Goal: Task Accomplishment & Management: Complete application form

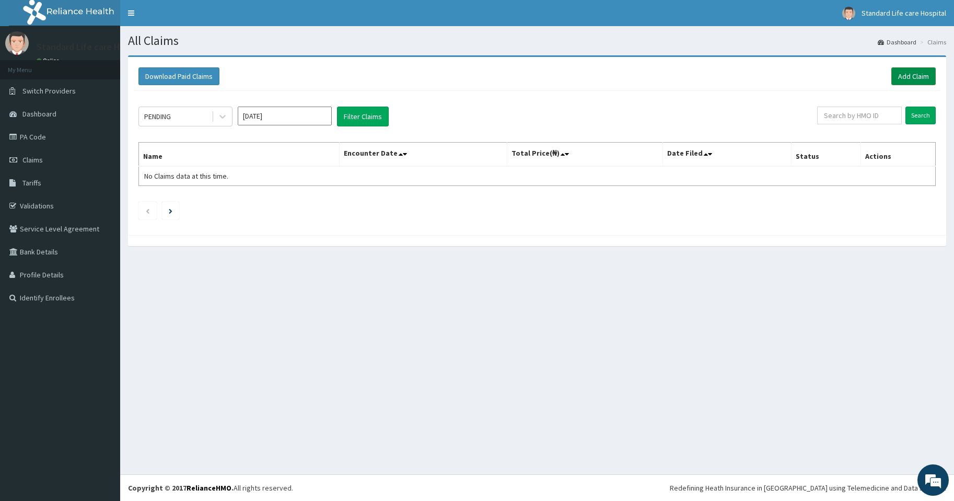
click at [916, 80] on link "Add Claim" at bounding box center [913, 76] width 44 height 18
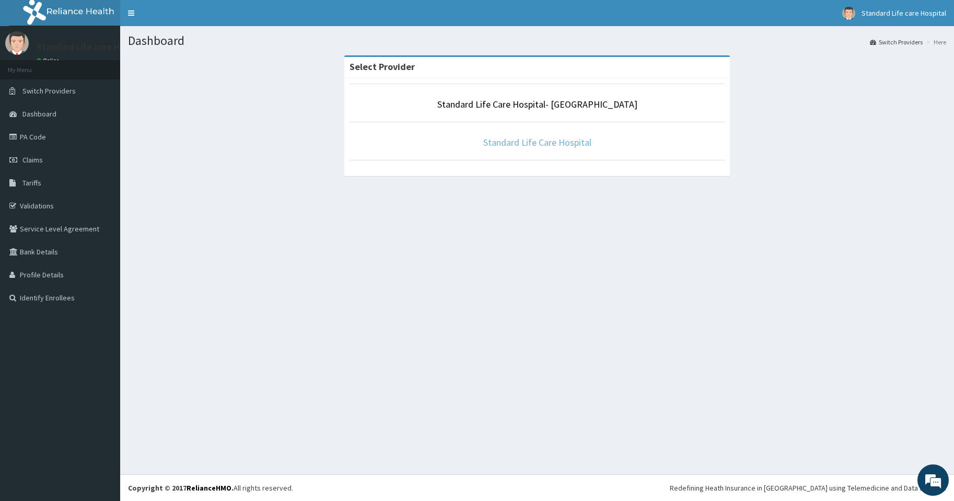
click at [524, 144] on link "Standard Life Care Hospital" at bounding box center [537, 142] width 108 height 12
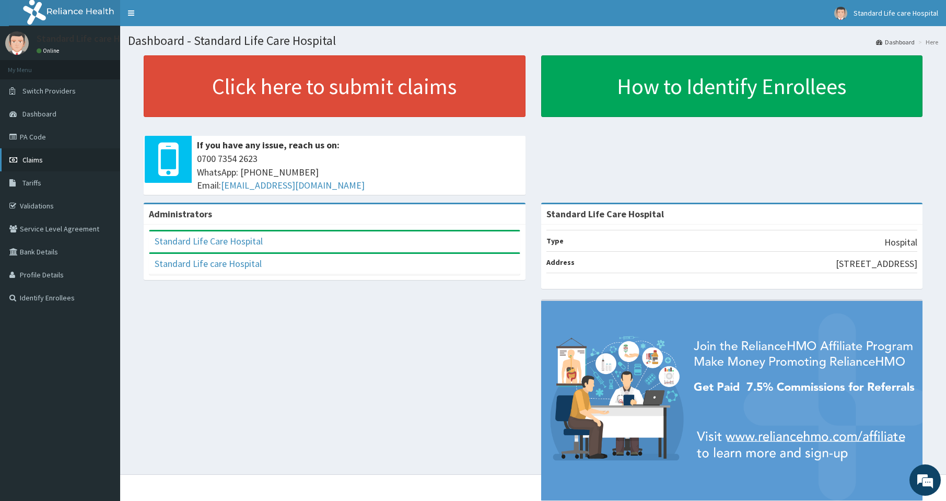
click at [42, 160] on span "Claims" at bounding box center [32, 159] width 20 height 9
click at [31, 133] on link "PA Code" at bounding box center [60, 136] width 120 height 23
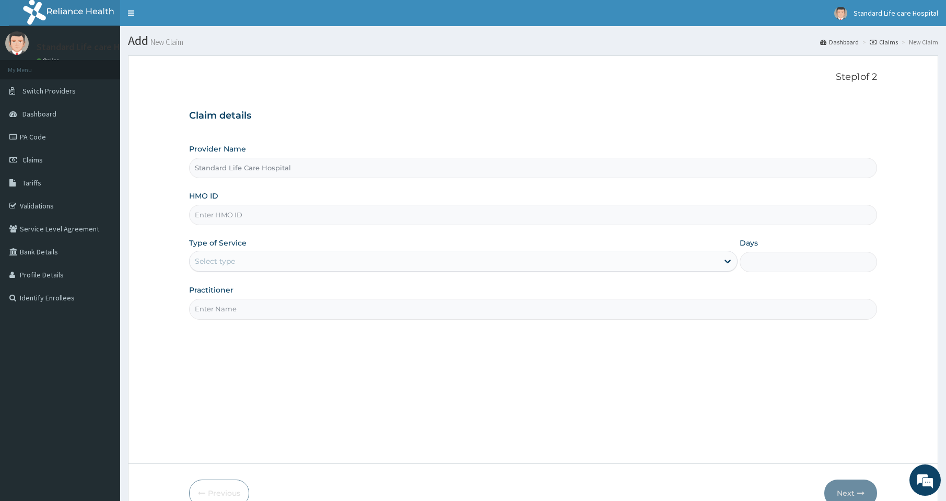
click at [231, 214] on input "HMO ID" at bounding box center [533, 215] width 688 height 20
type input "AVL/10521/B"
drag, startPoint x: 234, startPoint y: 261, endPoint x: 231, endPoint y: 273, distance: 11.9
click at [234, 264] on div "Select type" at bounding box center [215, 261] width 40 height 10
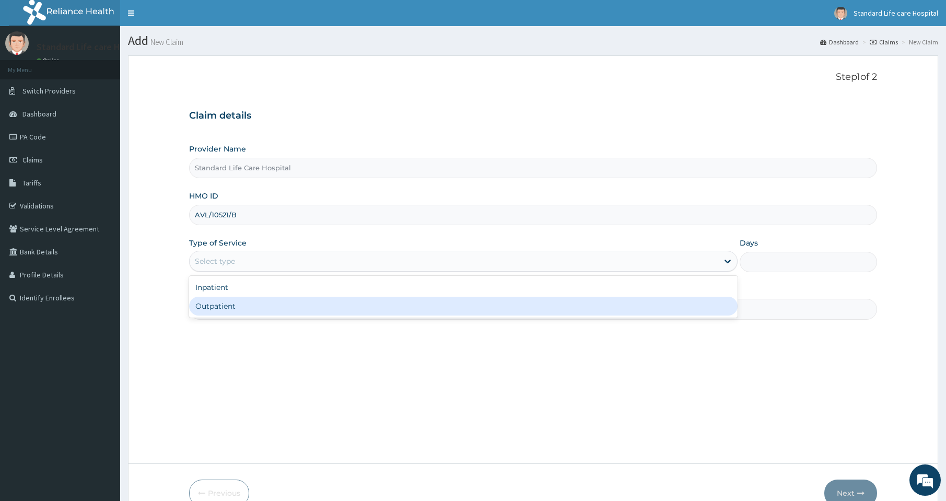
click at [221, 307] on div "Outpatient" at bounding box center [463, 306] width 548 height 19
type input "1"
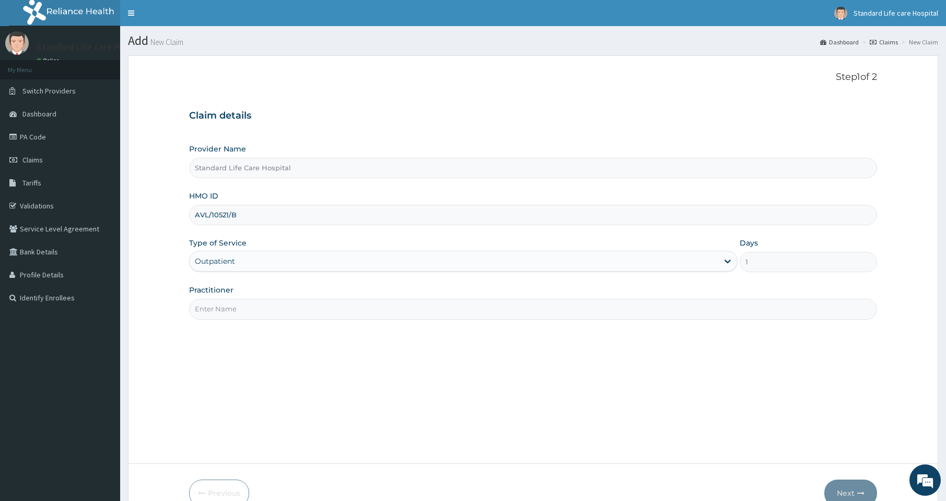
drag, startPoint x: 220, startPoint y: 310, endPoint x: 219, endPoint y: 318, distance: 7.3
click at [220, 310] on input "Practitioner" at bounding box center [533, 309] width 688 height 20
type input "Dr Korede"
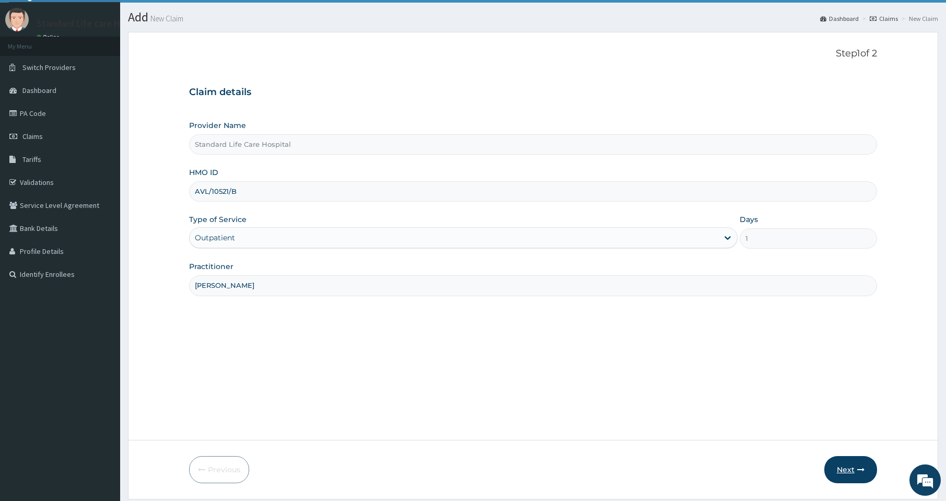
scroll to position [35, 0]
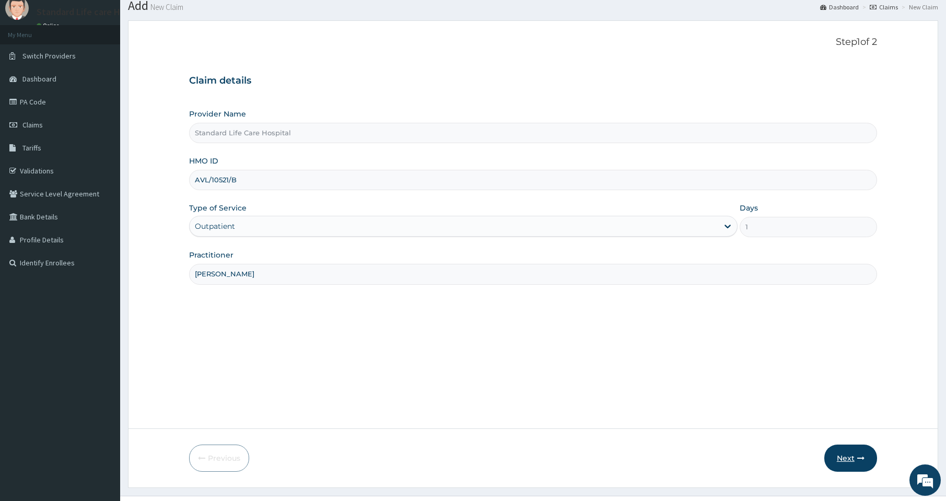
click at [855, 454] on button "Next" at bounding box center [850, 457] width 53 height 27
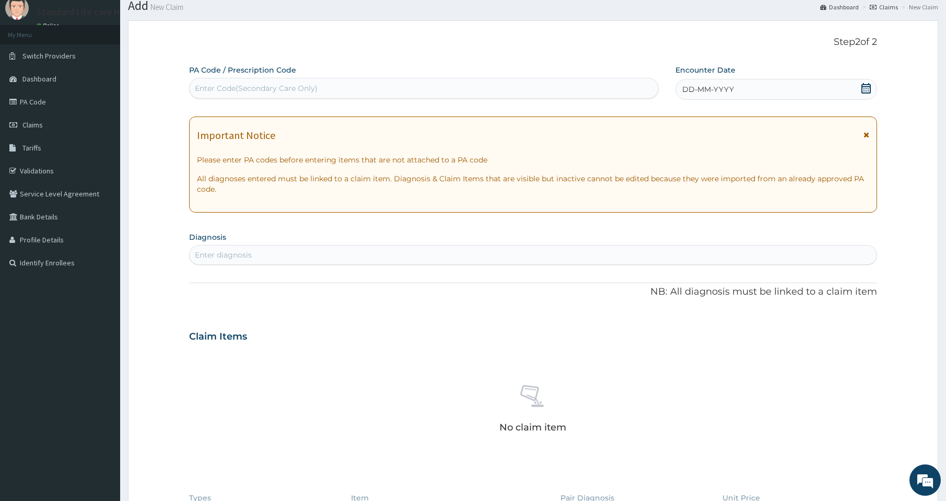
click at [247, 79] on div "Enter Code(Secondary Care Only)" at bounding box center [424, 88] width 470 height 21
paste input "PA/CD2AB3"
type input "PA/CD2AB3"
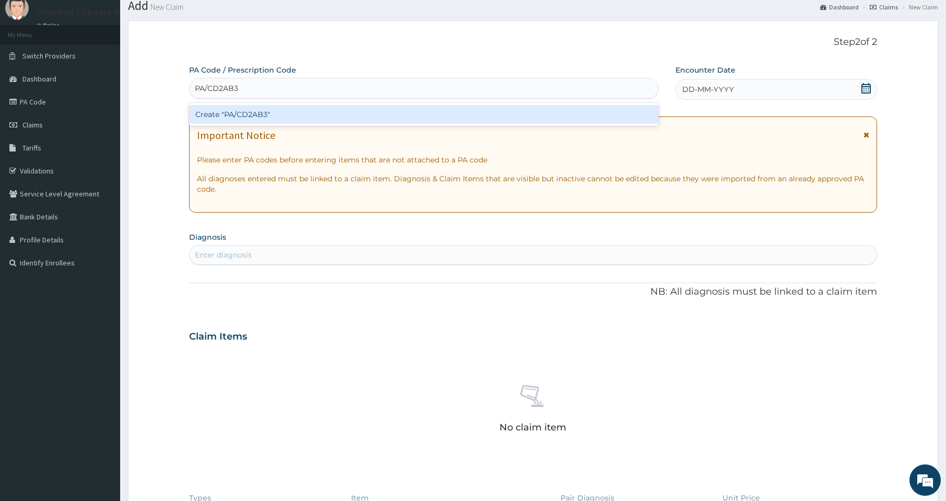
click at [280, 114] on div "Create "PA/CD2AB3"" at bounding box center [424, 114] width 470 height 19
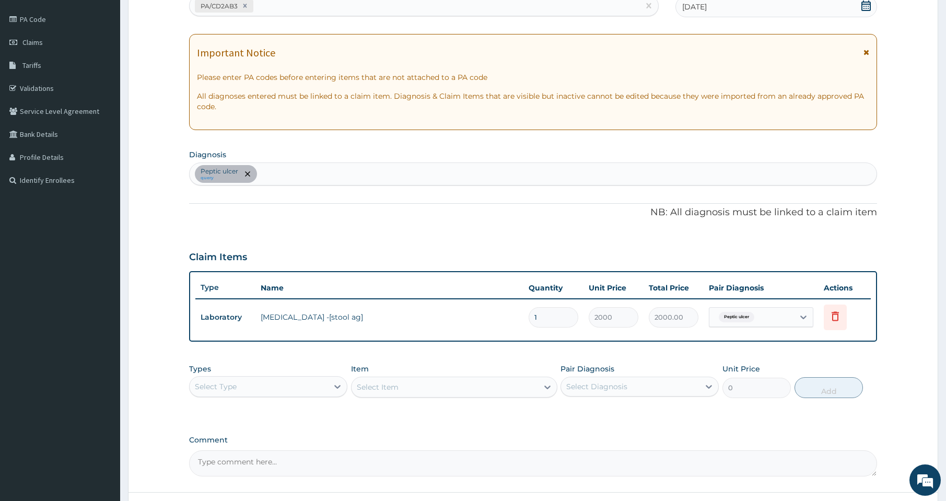
scroll to position [122, 0]
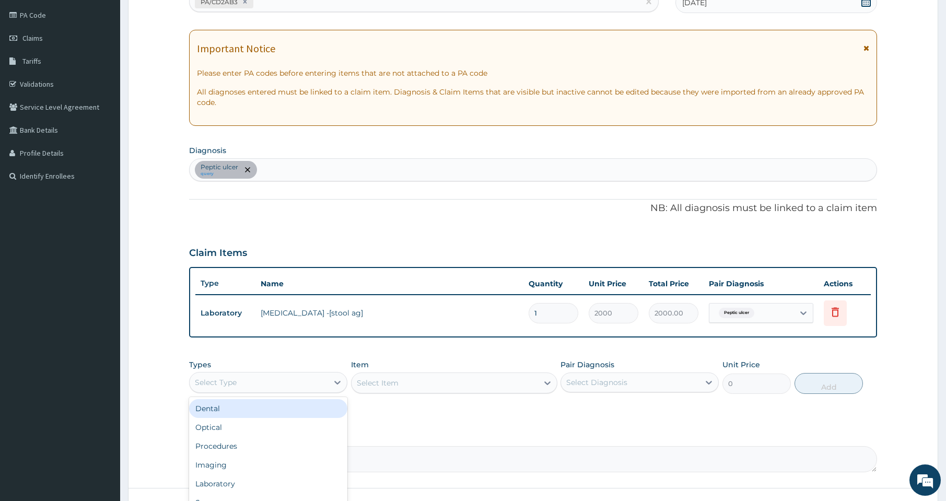
click at [259, 380] on div "Select Type" at bounding box center [259, 382] width 138 height 17
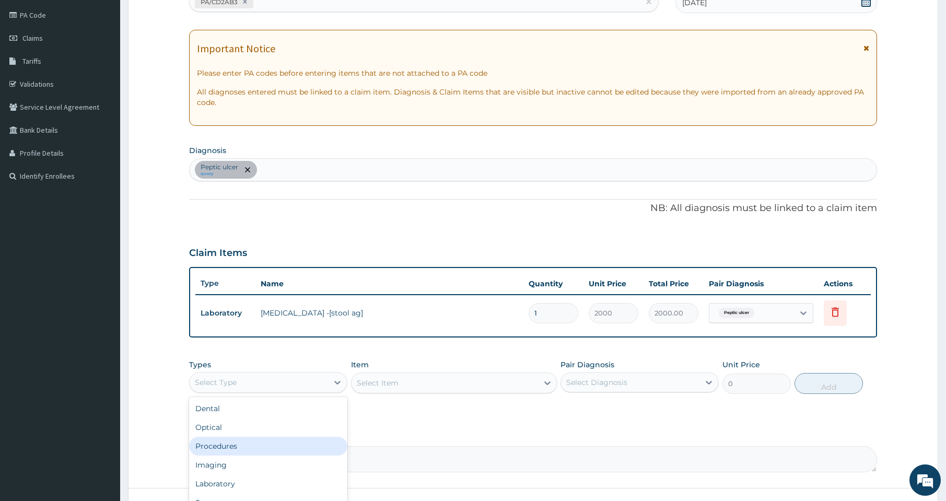
scroll to position [36, 0]
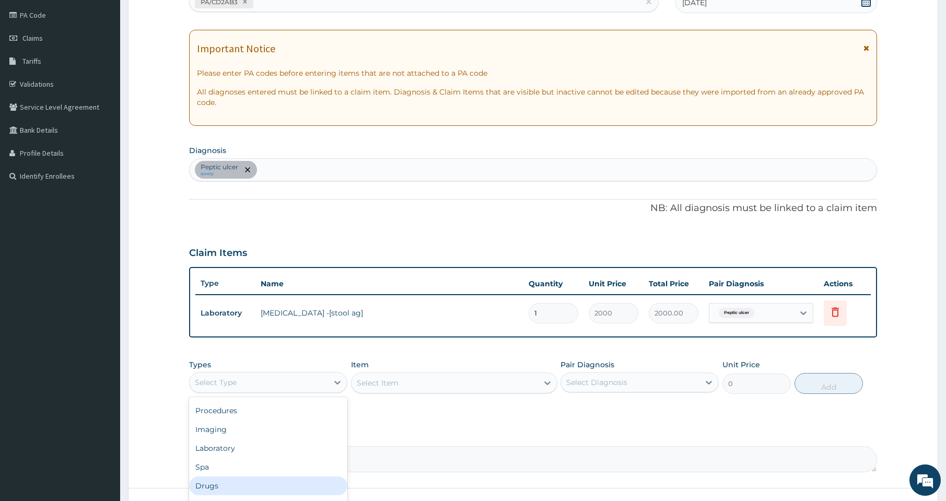
click at [225, 486] on div "Drugs" at bounding box center [268, 485] width 158 height 19
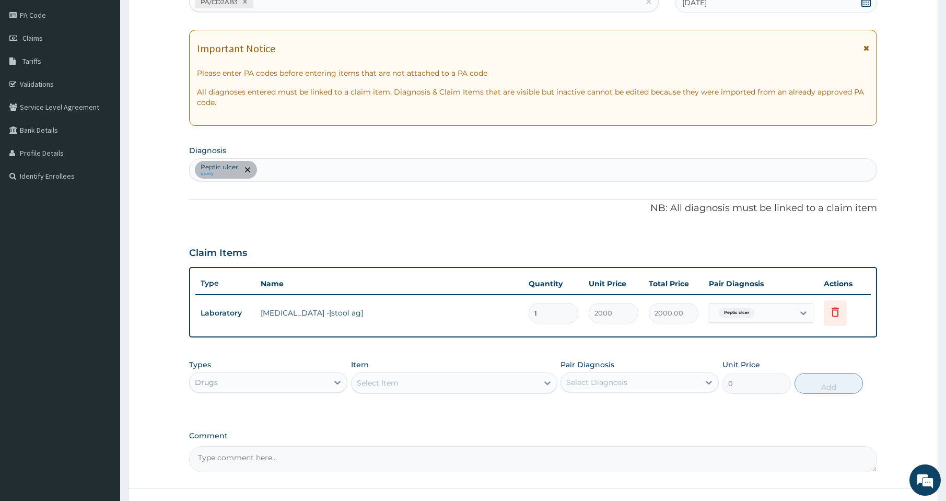
click at [446, 385] on div "Select Item" at bounding box center [444, 382] width 186 height 17
type input "cimet"
click at [437, 410] on div "CIMETIDINE 400MG TAB" at bounding box center [454, 409] width 206 height 19
type input "67.73"
click at [670, 385] on div "Select Diagnosis" at bounding box center [630, 382] width 138 height 17
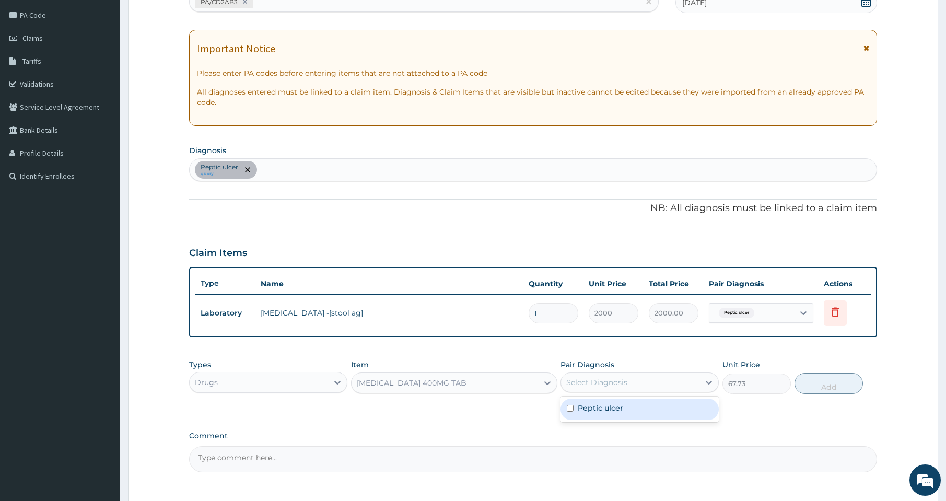
click at [624, 412] on div "Peptic ulcer" at bounding box center [639, 408] width 158 height 21
checkbox input "true"
click at [831, 385] on button "Add" at bounding box center [828, 383] width 69 height 21
type input "0"
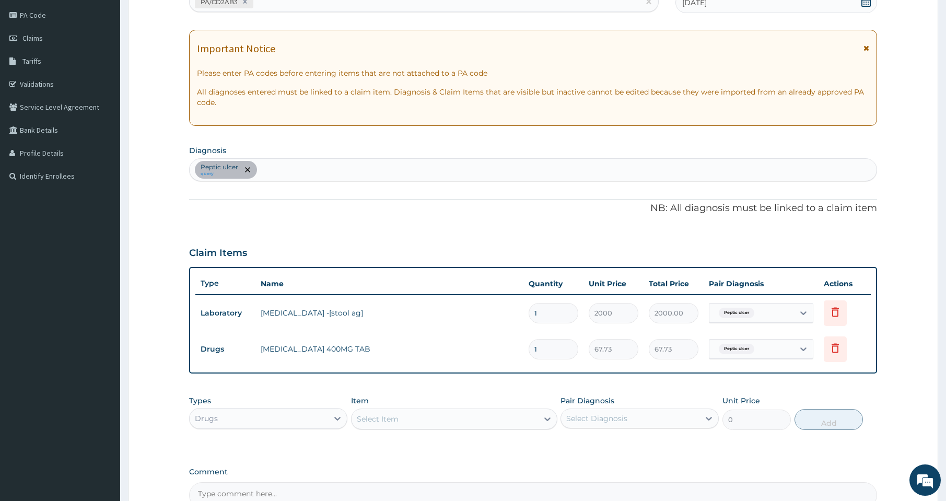
click at [411, 419] on div "Select Item" at bounding box center [444, 418] width 186 height 17
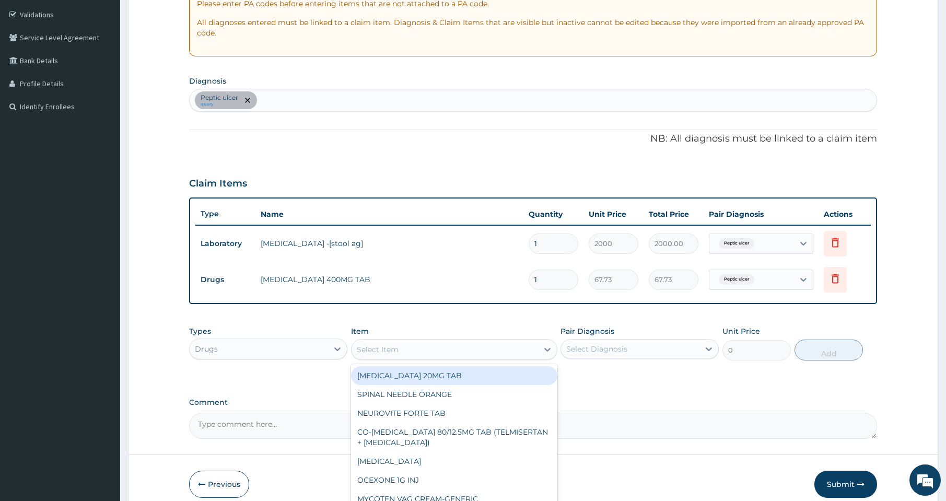
scroll to position [209, 0]
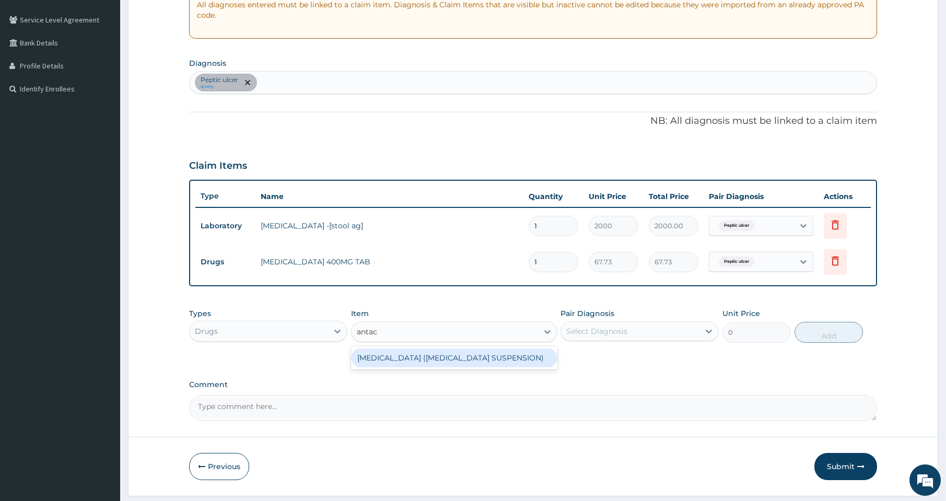
type input "anta"
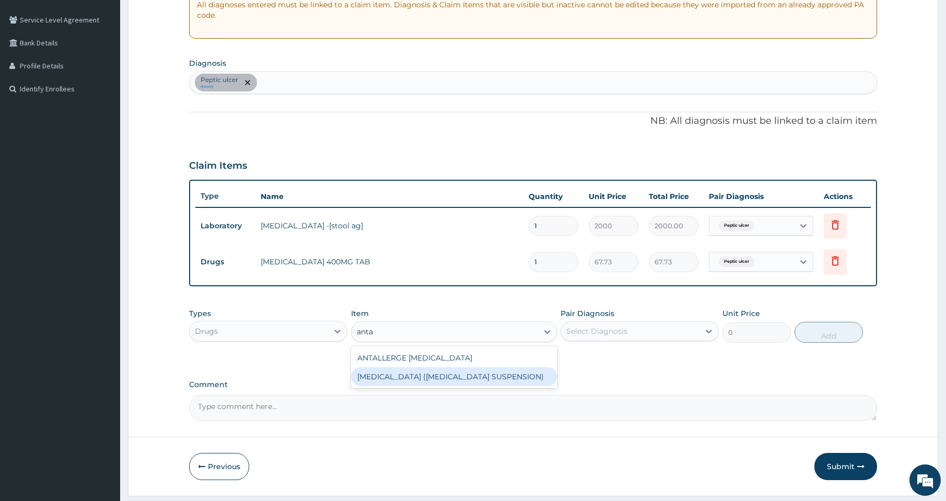
click at [454, 382] on div "ANTACID (RULOX SUSPENSION)" at bounding box center [454, 376] width 206 height 19
type input "795.38"
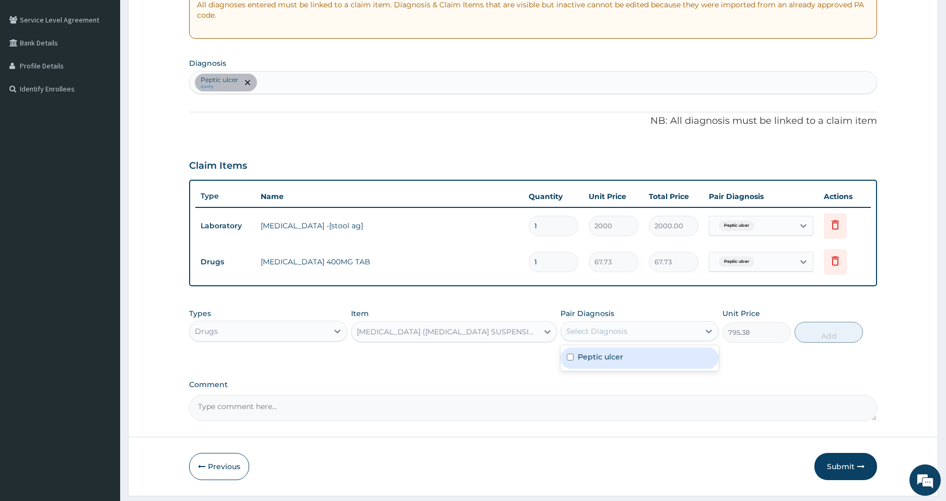
click at [617, 322] on div "Select Diagnosis" at bounding box center [639, 331] width 158 height 20
click at [599, 357] on label "Peptic ulcer" at bounding box center [600, 356] width 45 height 10
checkbox input "true"
click at [842, 338] on button "Add" at bounding box center [828, 332] width 69 height 21
type input "0"
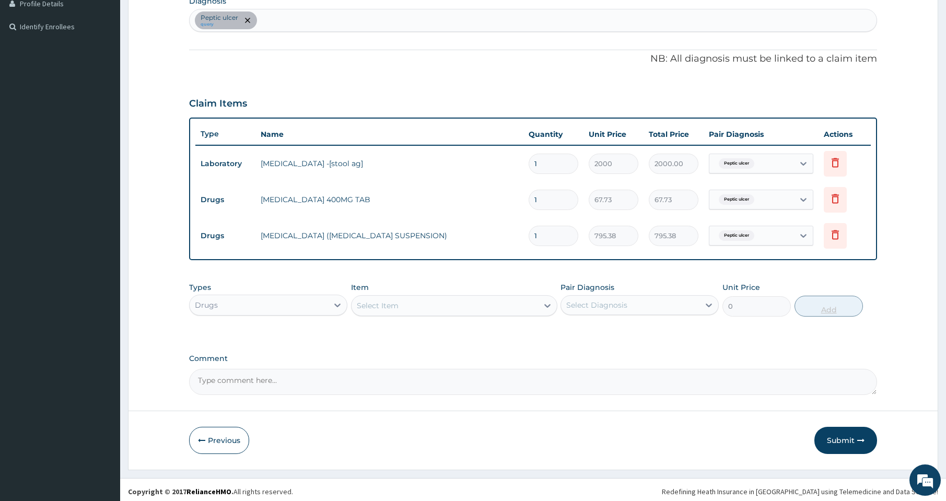
scroll to position [275, 0]
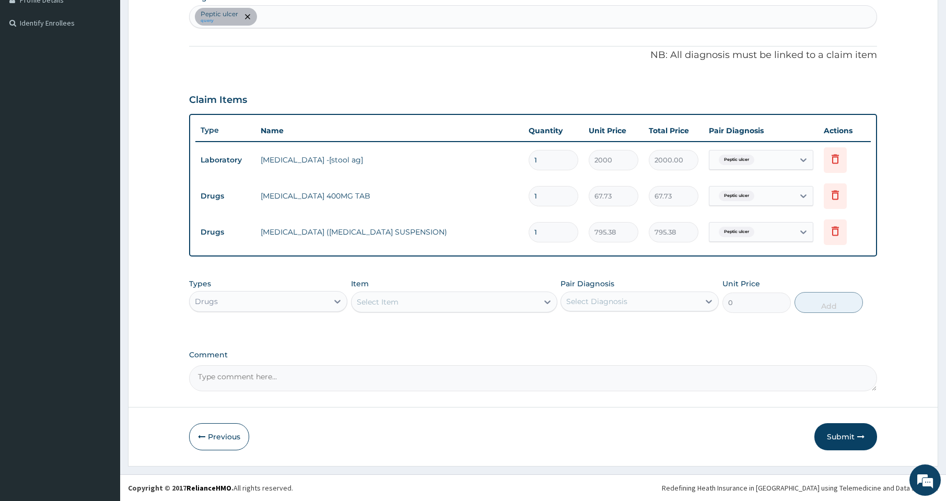
click at [431, 303] on div "Select Item" at bounding box center [444, 302] width 186 height 17
type input "c"
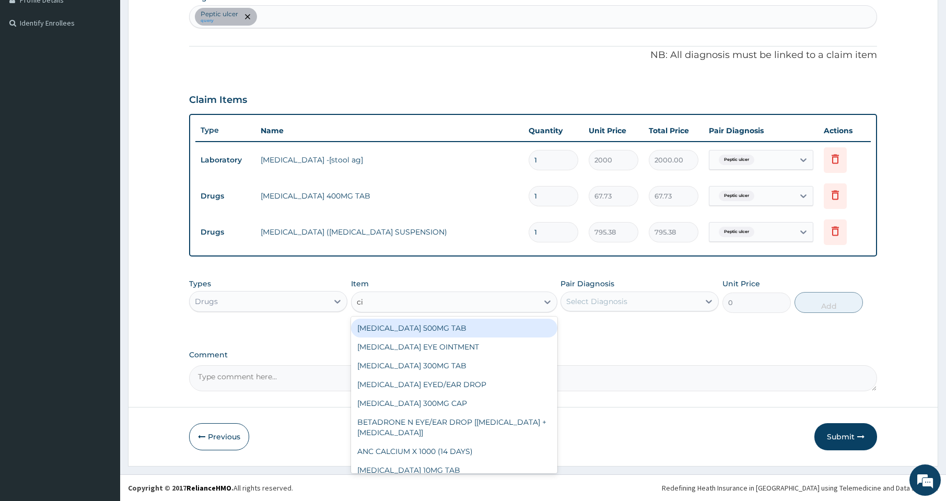
type input "cip"
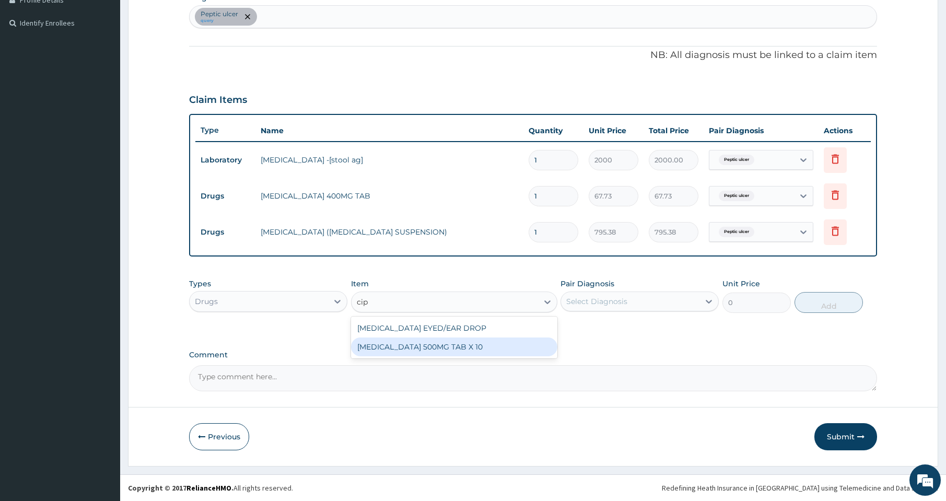
click at [424, 348] on div "CIPROFLOXACIN 500MG TAB X 10" at bounding box center [454, 346] width 206 height 19
type input "63"
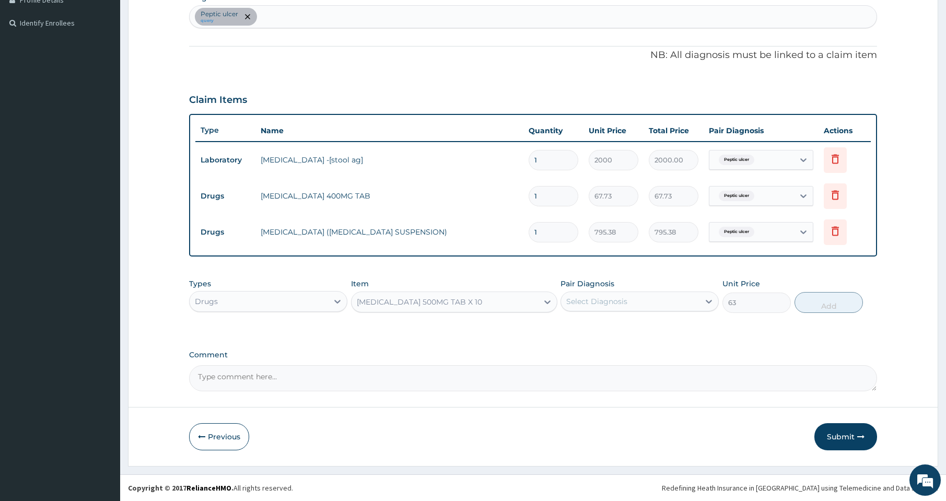
click at [630, 303] on div "Select Diagnosis" at bounding box center [630, 301] width 138 height 17
click at [597, 323] on label "Peptic ulcer" at bounding box center [600, 327] width 45 height 10
checkbox input "true"
click at [834, 304] on button "Add" at bounding box center [828, 302] width 69 height 21
type input "0"
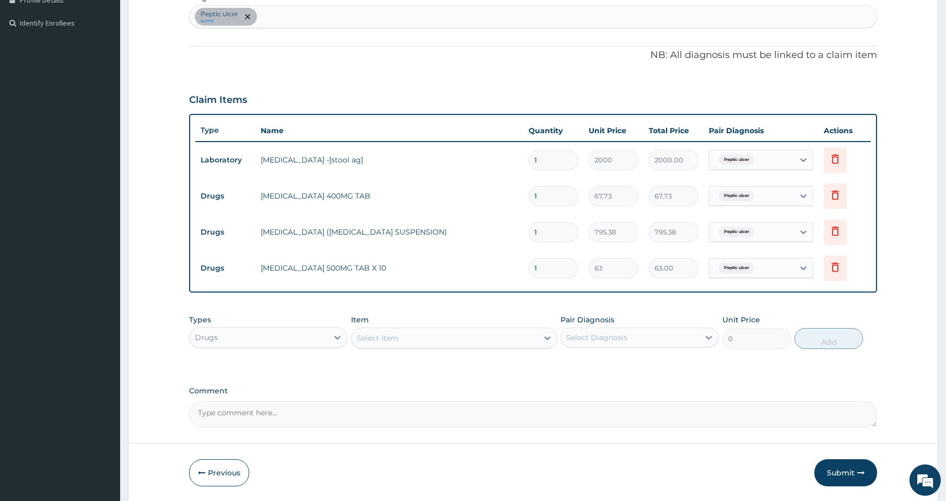
click at [391, 341] on div "Select Item" at bounding box center [378, 338] width 42 height 10
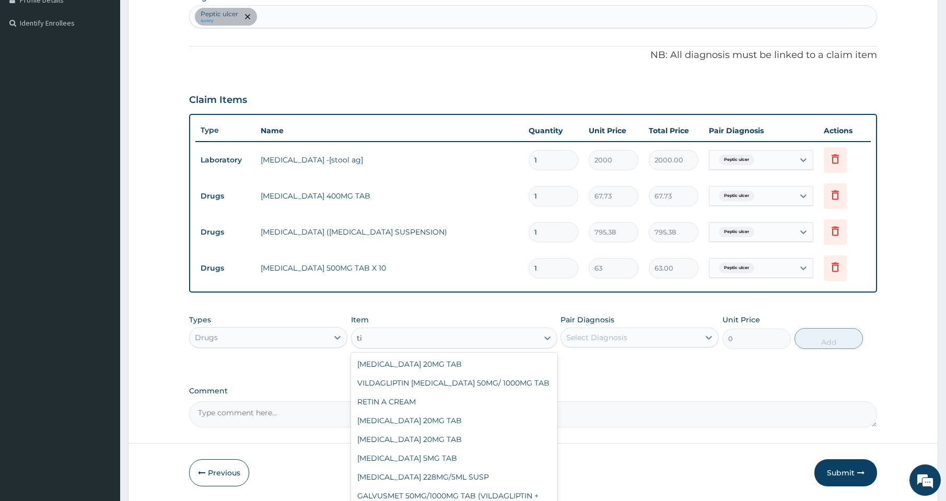
type input "t"
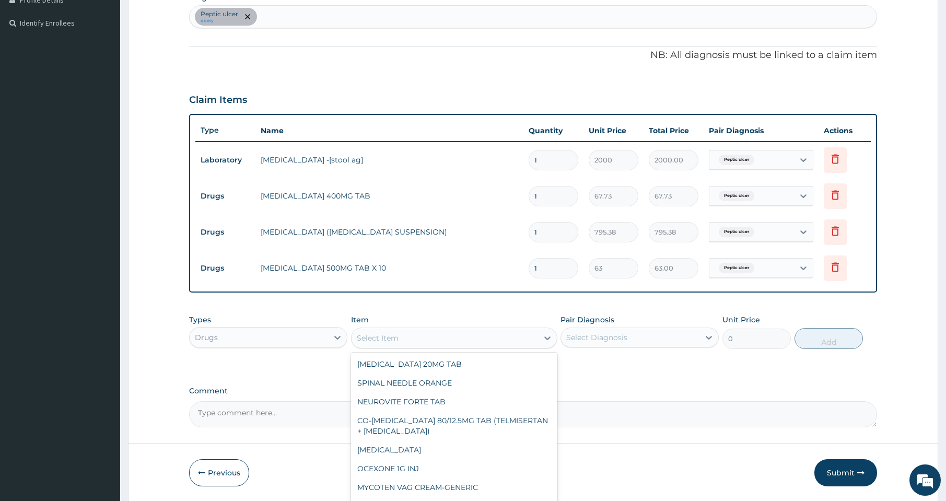
click at [318, 335] on div "Drugs" at bounding box center [259, 337] width 138 height 17
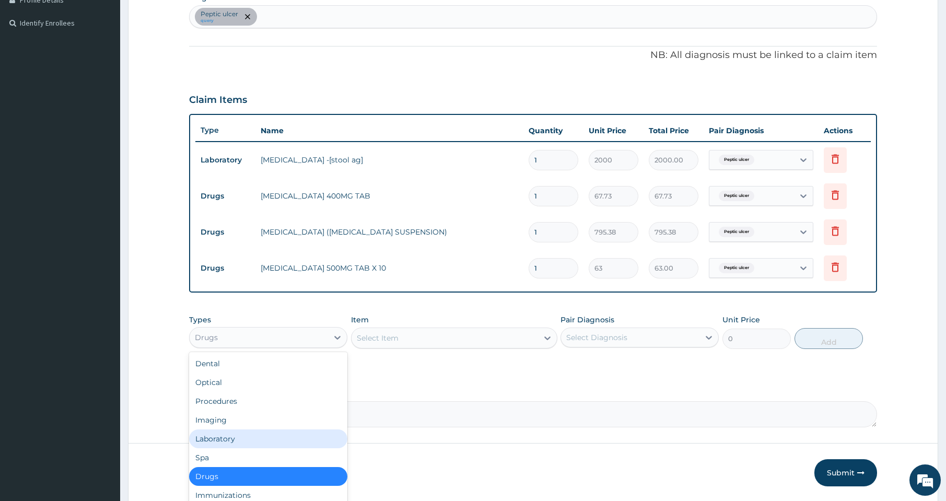
click at [230, 440] on div "Laboratory" at bounding box center [268, 438] width 158 height 19
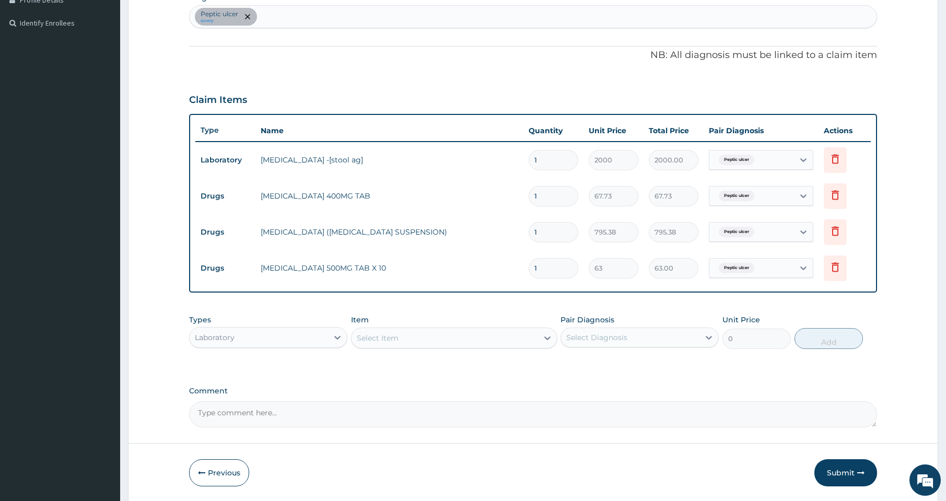
click at [479, 339] on div "Select Item" at bounding box center [444, 338] width 186 height 17
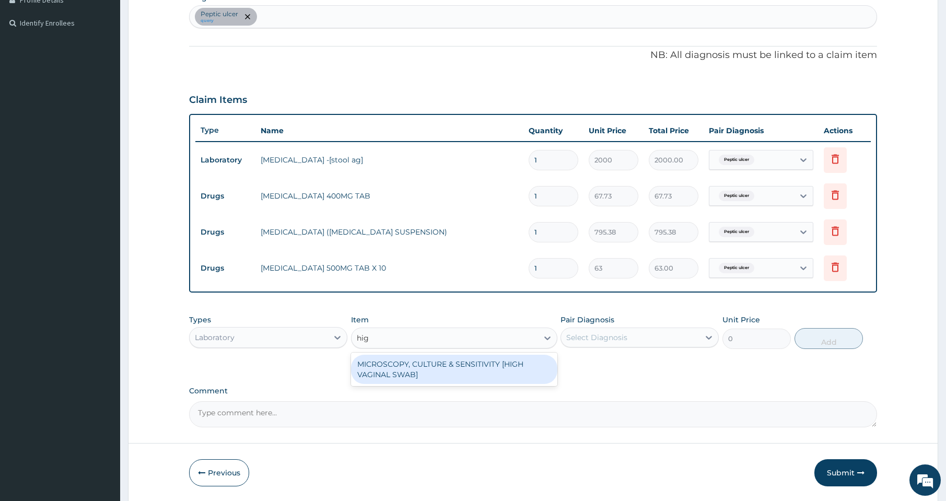
type input "high"
click at [474, 376] on div "MICROSCOPY, CULTURE & SENSITIVITY [HIGH VAGINAL SWAB]" at bounding box center [454, 369] width 206 height 29
type input "3500"
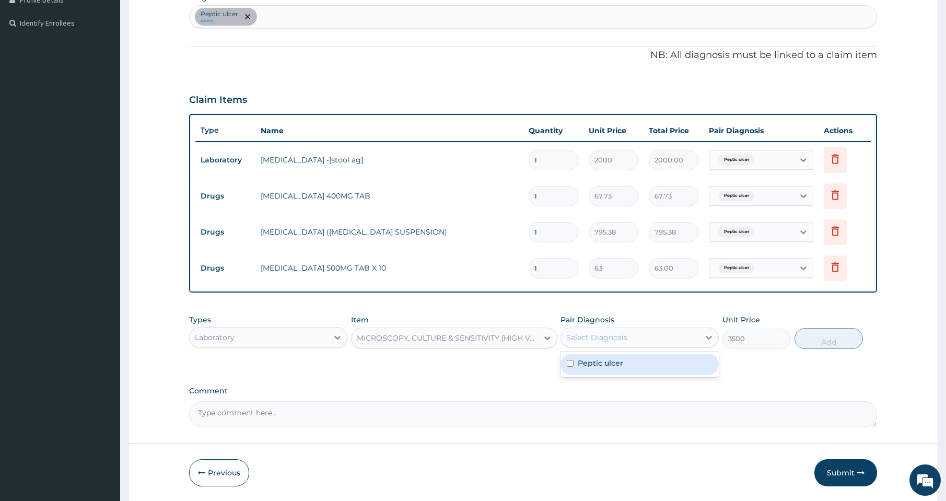
click at [648, 336] on div "Select Diagnosis" at bounding box center [630, 337] width 138 height 17
click at [365, 22] on div "Peptic ulcer query" at bounding box center [533, 17] width 687 height 22
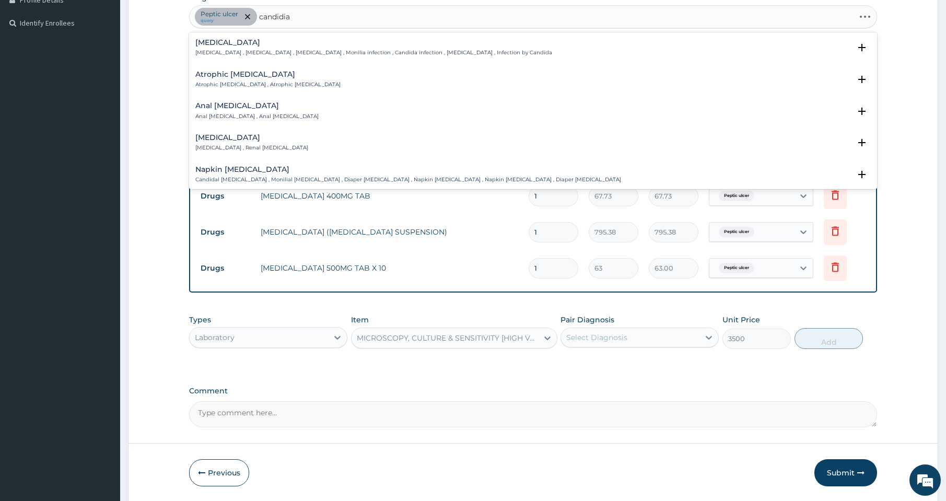
type input "candidias"
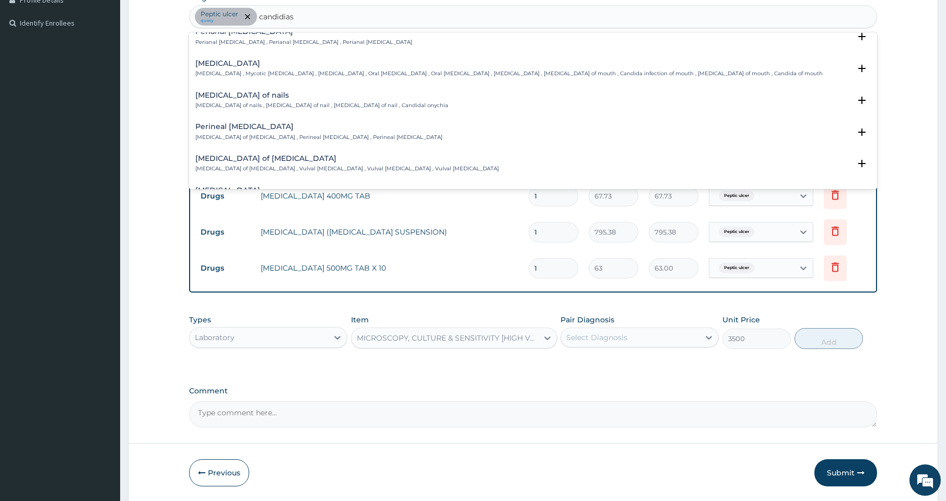
scroll to position [505, 0]
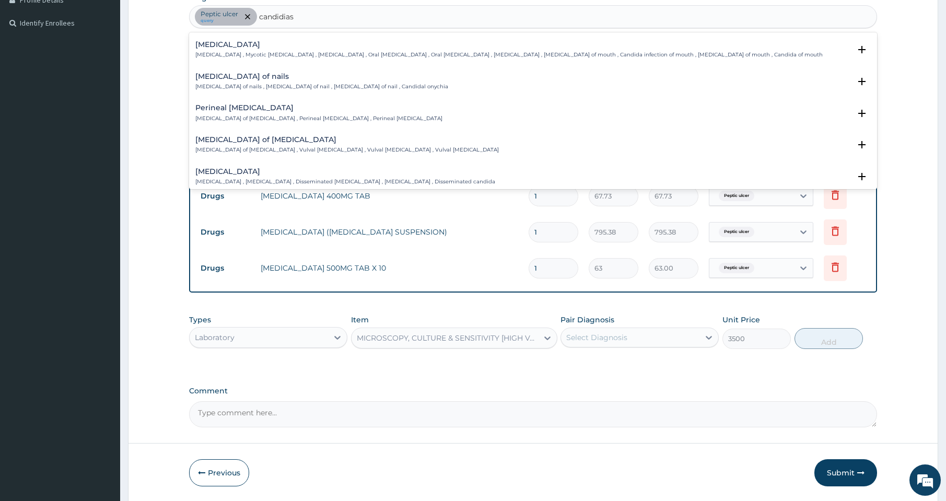
click at [263, 141] on h4 "Candidiasis of vulva" at bounding box center [346, 140] width 303 height 8
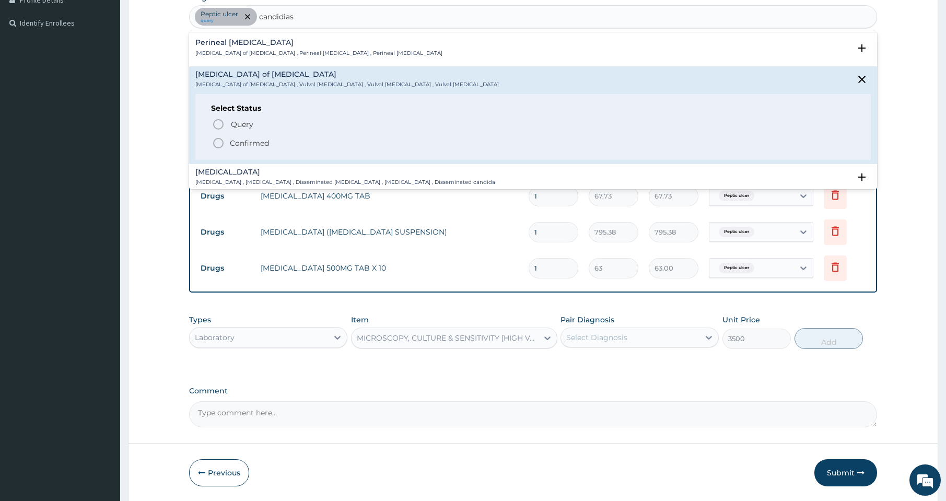
scroll to position [574, 0]
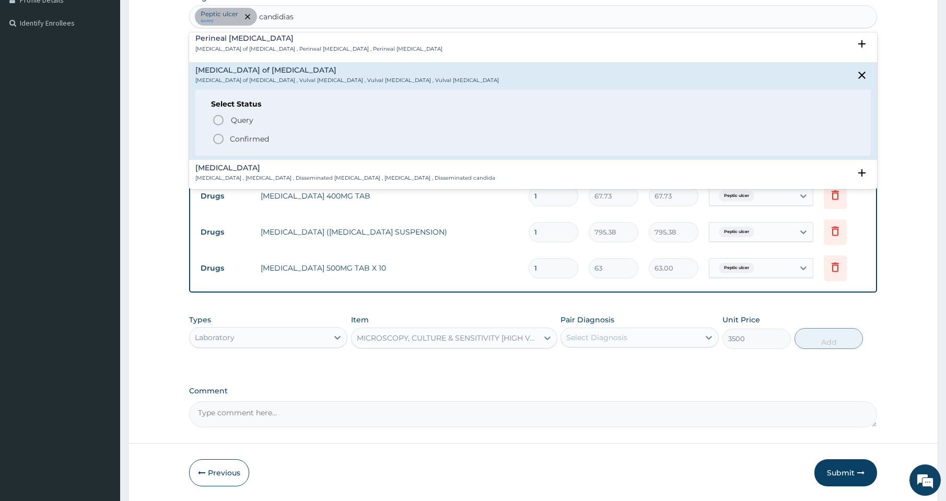
click at [214, 138] on circle "status option filled" at bounding box center [218, 138] width 9 height 9
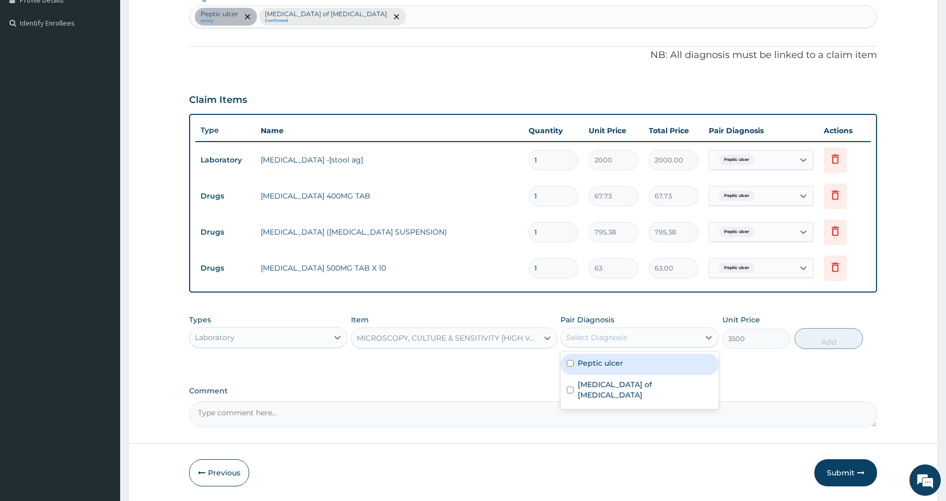
click at [635, 344] on div "Select Diagnosis" at bounding box center [630, 337] width 138 height 17
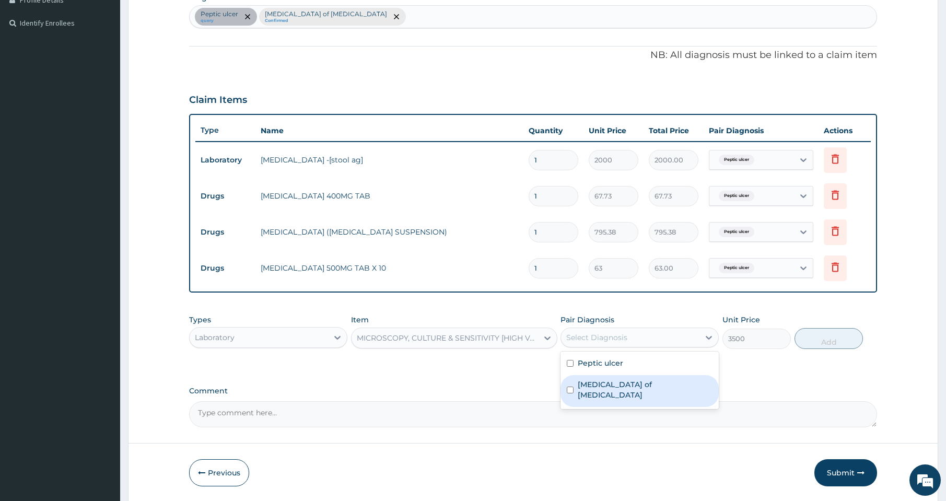
click at [622, 384] on label "Candidiasis of vulva" at bounding box center [645, 389] width 135 height 21
checkbox input "true"
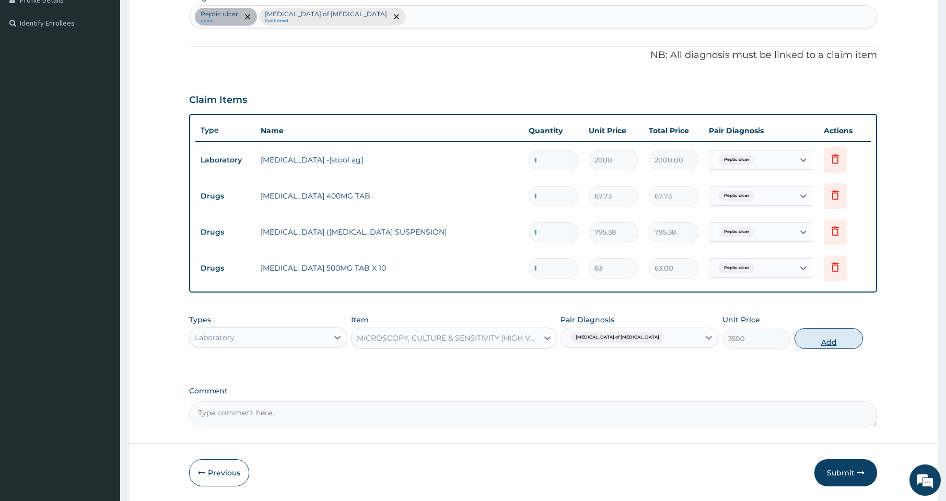
click at [811, 342] on button "Add" at bounding box center [828, 338] width 69 height 21
type input "0"
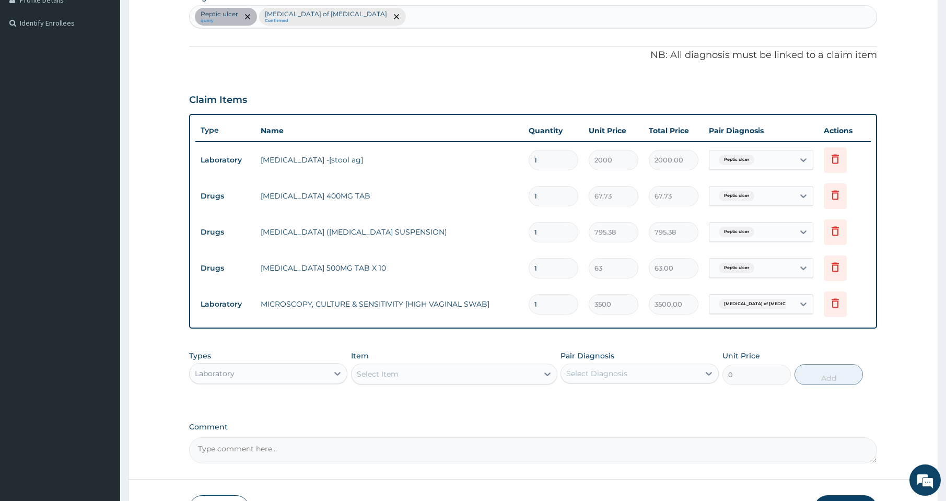
click at [327, 372] on div "Laboratory" at bounding box center [259, 373] width 138 height 17
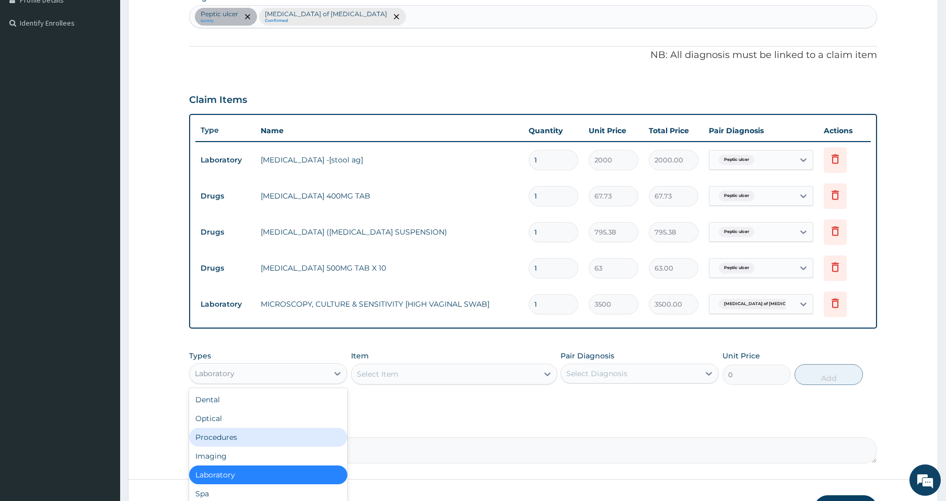
click at [226, 440] on div "Procedures" at bounding box center [268, 437] width 158 height 19
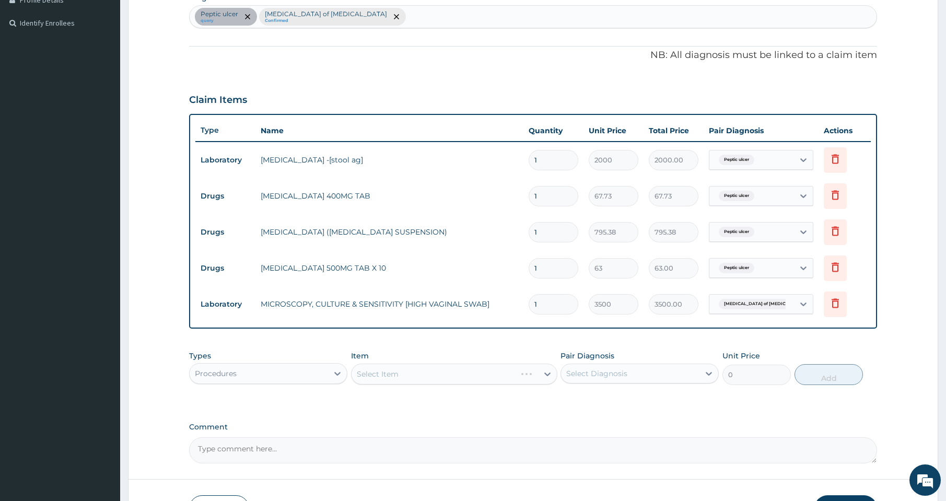
click at [476, 377] on div "Select Item" at bounding box center [454, 373] width 206 height 21
click at [488, 373] on div "Select Item" at bounding box center [444, 374] width 186 height 17
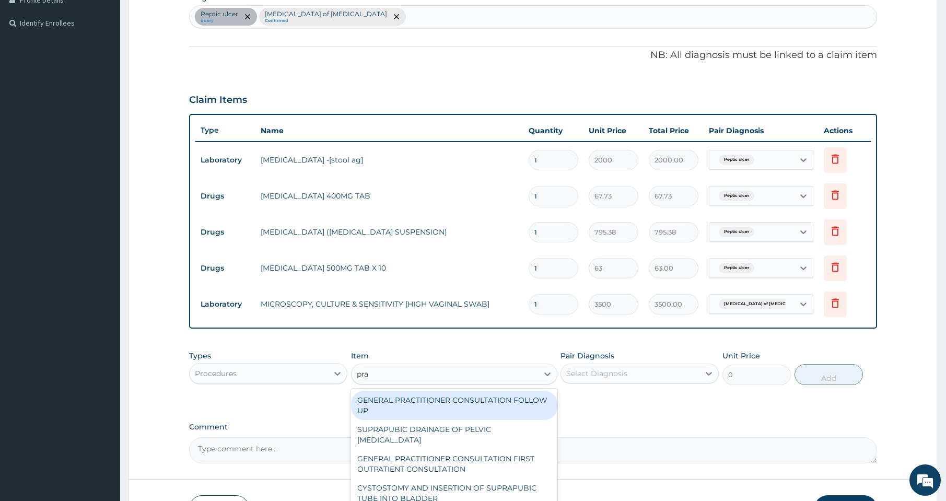
type input "prac"
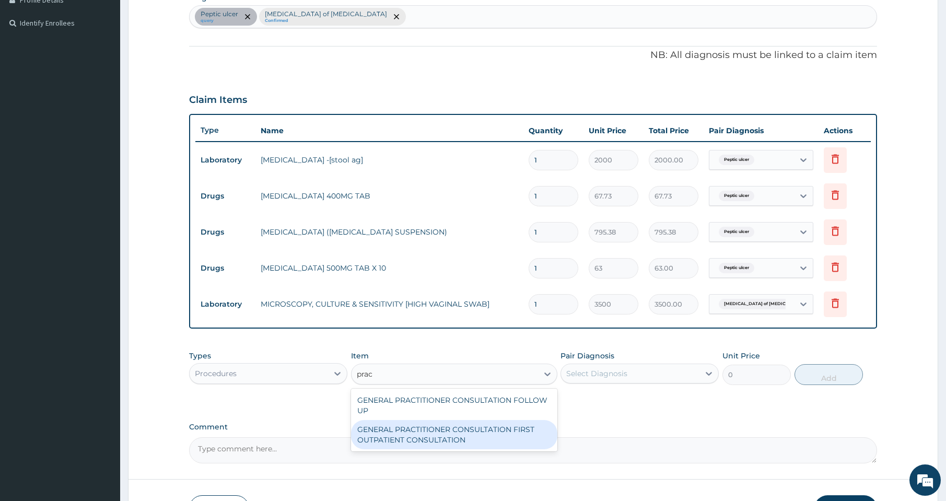
click at [442, 439] on div "GENERAL PRACTITIONER CONSULTATION FIRST OUTPATIENT CONSULTATION" at bounding box center [454, 434] width 206 height 29
type input "3000"
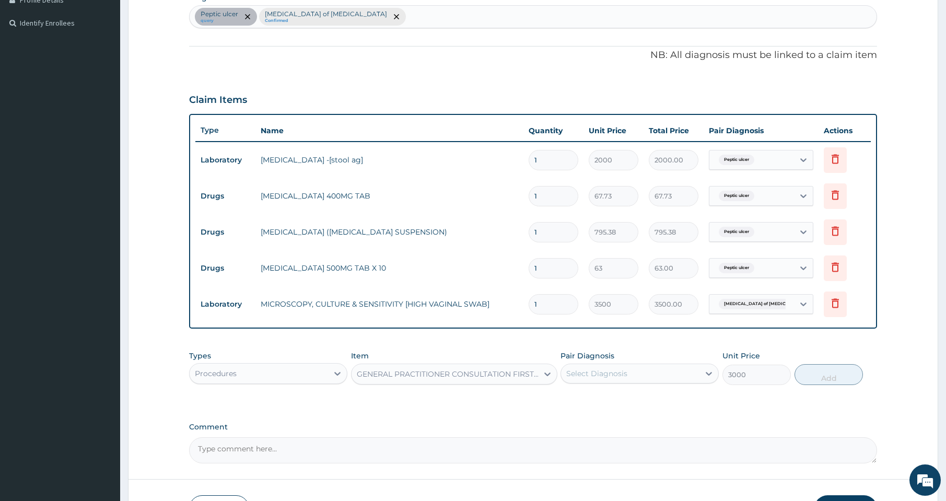
click at [642, 367] on div "Select Diagnosis" at bounding box center [630, 373] width 138 height 17
click at [625, 402] on div "Peptic ulcer" at bounding box center [639, 400] width 158 height 21
checkbox input "true"
click at [832, 377] on button "Add" at bounding box center [828, 374] width 69 height 21
type input "0"
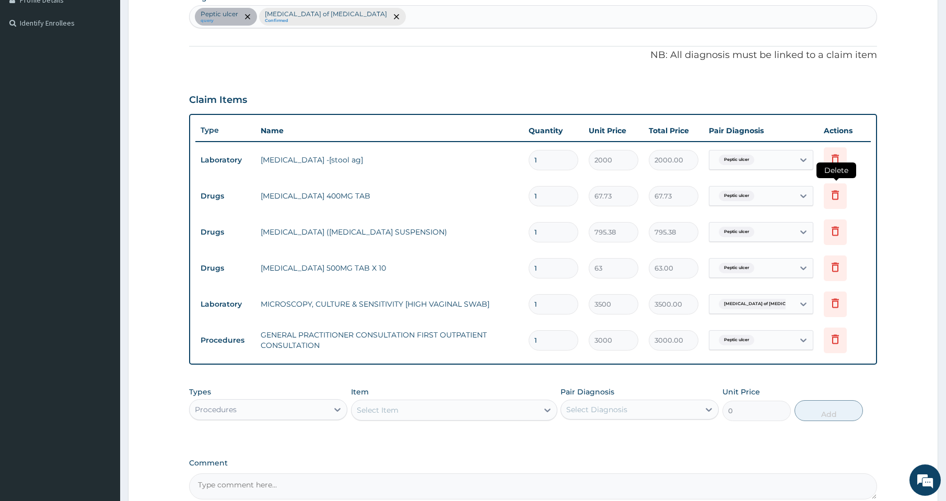
click at [836, 201] on icon at bounding box center [835, 195] width 13 height 13
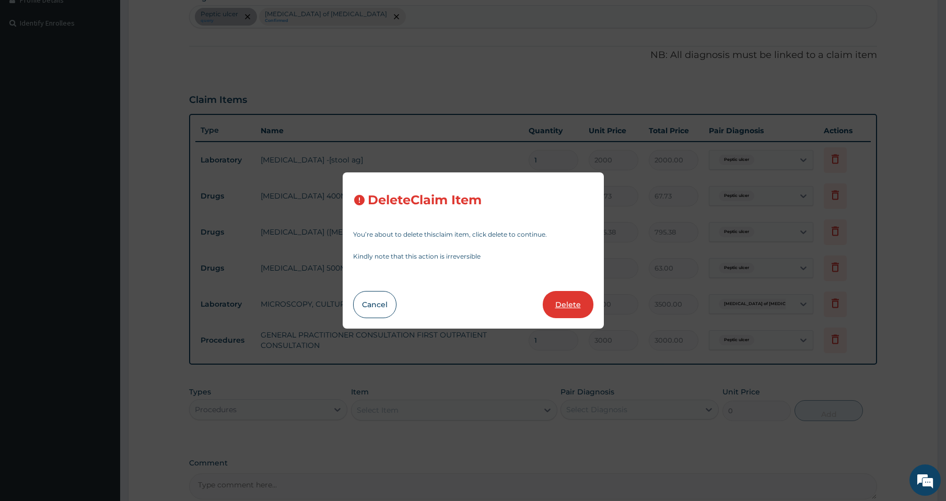
click at [572, 307] on button "Delete" at bounding box center [568, 304] width 51 height 27
type input "795.38"
type input "63"
type input "63.00"
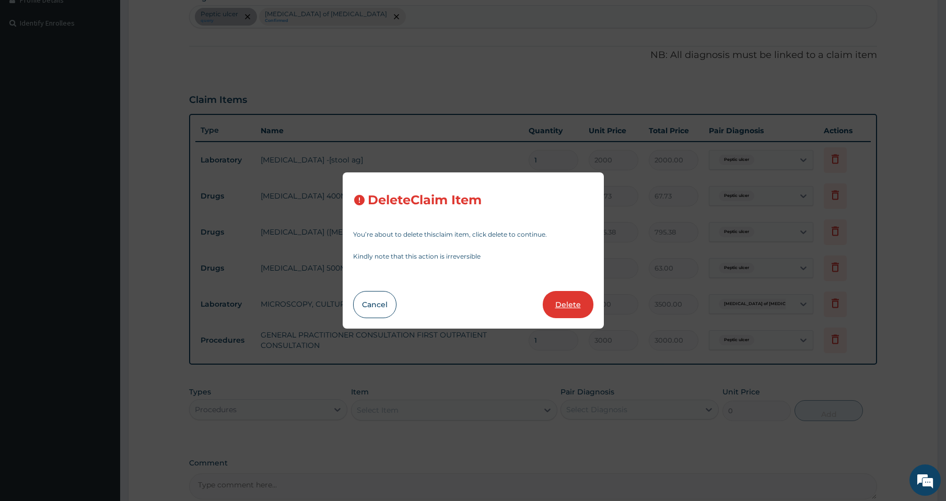
type input "3500"
type input "3500.00"
type input "3000"
type input "3000.00"
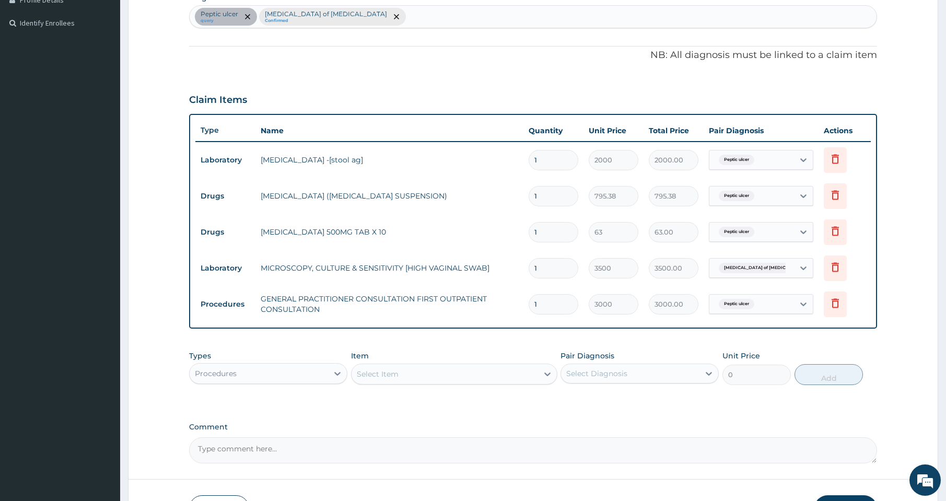
click at [560, 233] on input "1" at bounding box center [554, 232] width 50 height 20
type input "10"
type input "630.00"
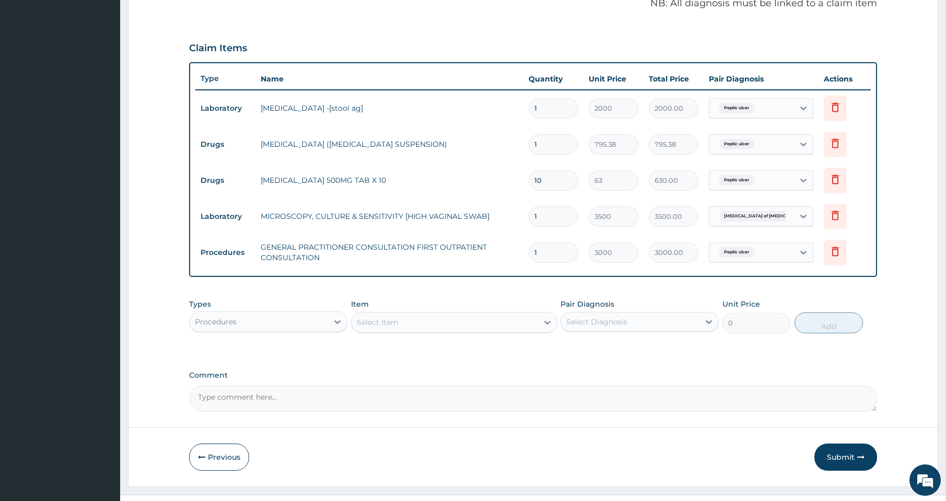
scroll to position [344, 0]
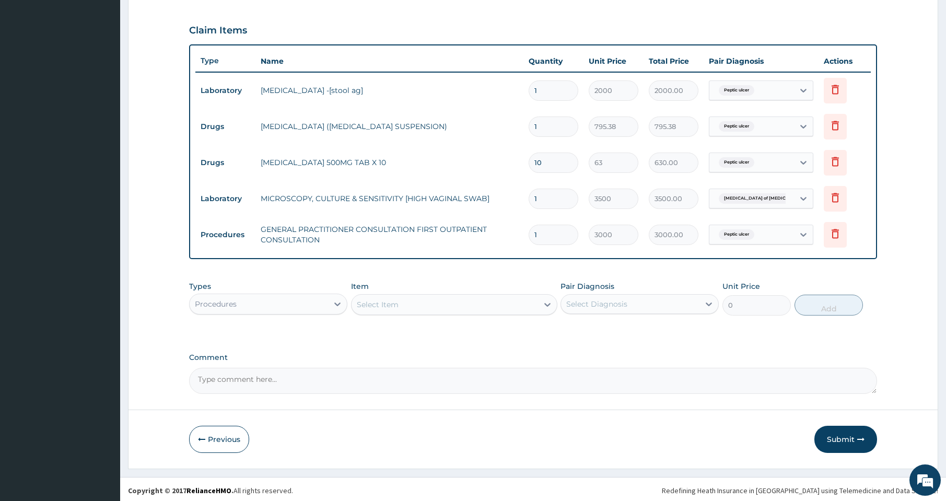
type input "10"
click at [281, 308] on div "Procedures" at bounding box center [259, 304] width 138 height 17
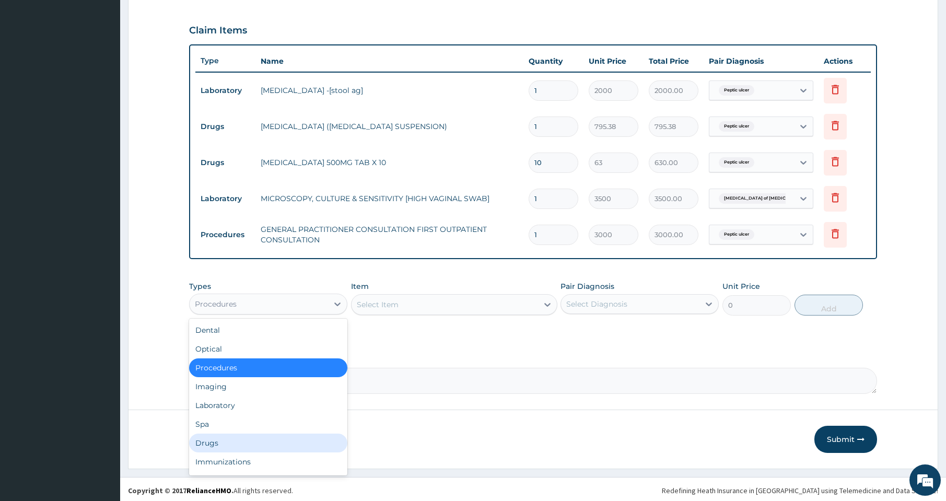
click at [218, 444] on div "Drugs" at bounding box center [268, 442] width 158 height 19
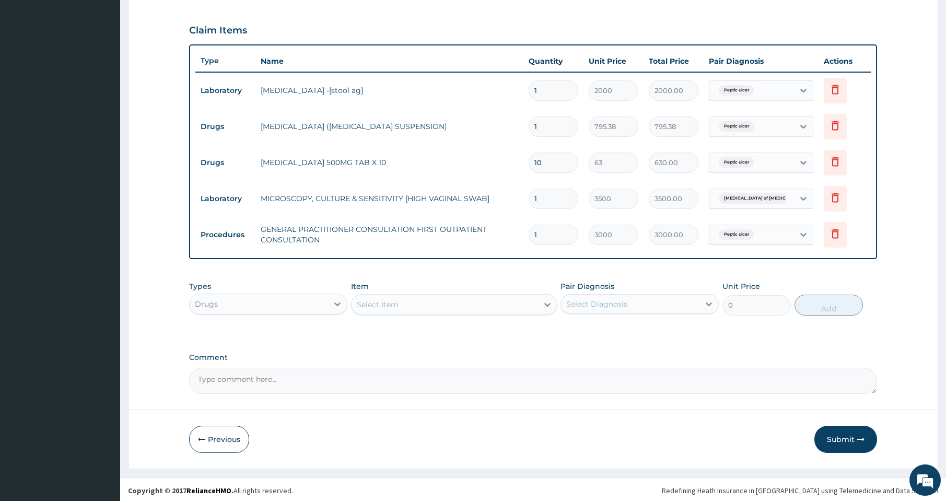
click at [453, 303] on div "Select Item" at bounding box center [444, 304] width 186 height 17
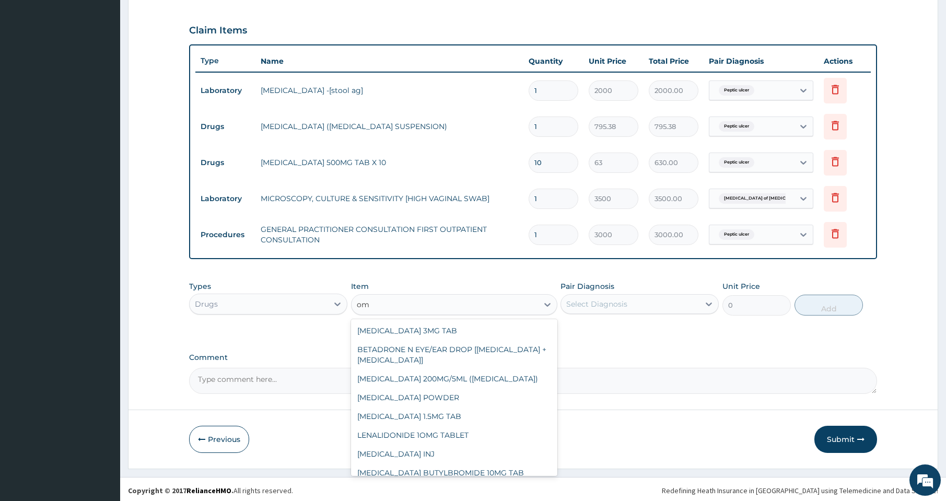
type input "o"
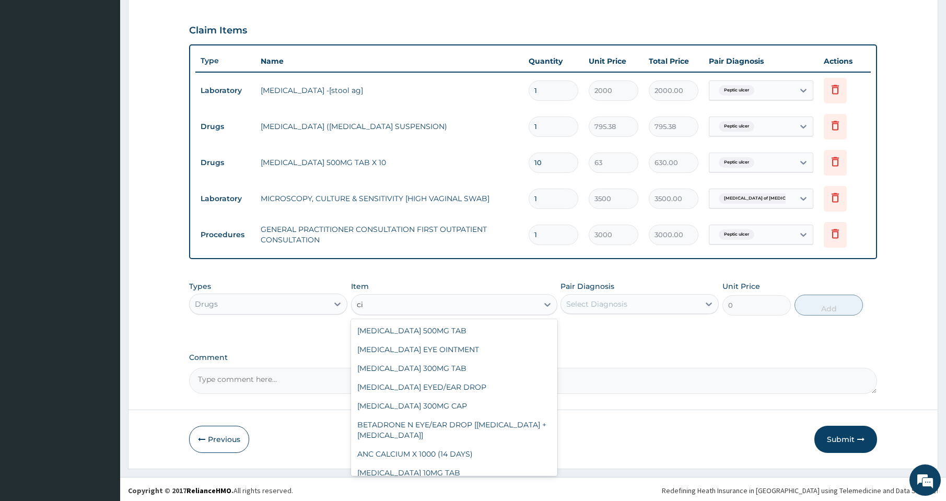
type input "c"
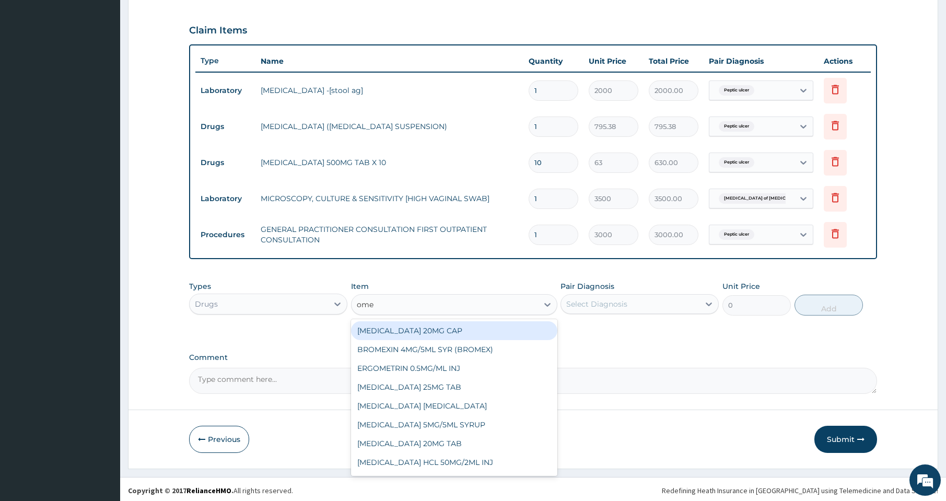
type input "omep"
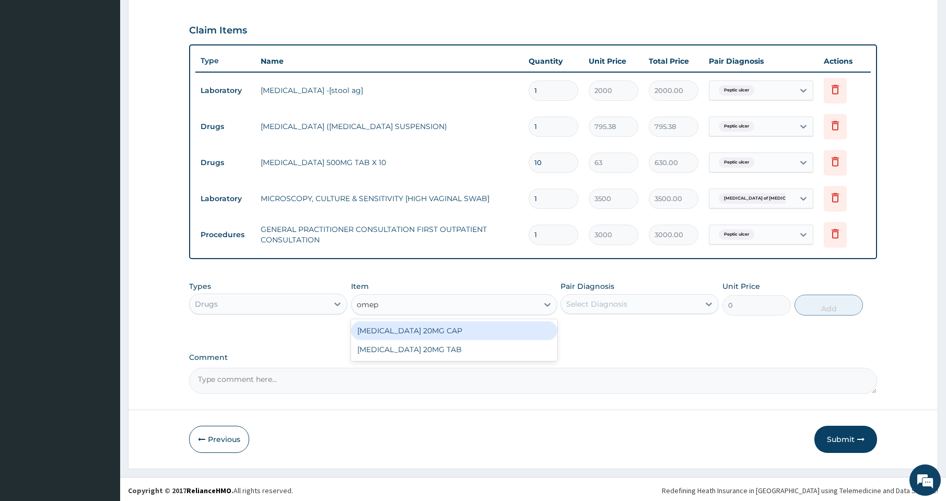
click at [455, 335] on div "OMEPRAZOLE 20MG CAP" at bounding box center [454, 330] width 206 height 19
type input "52.5"
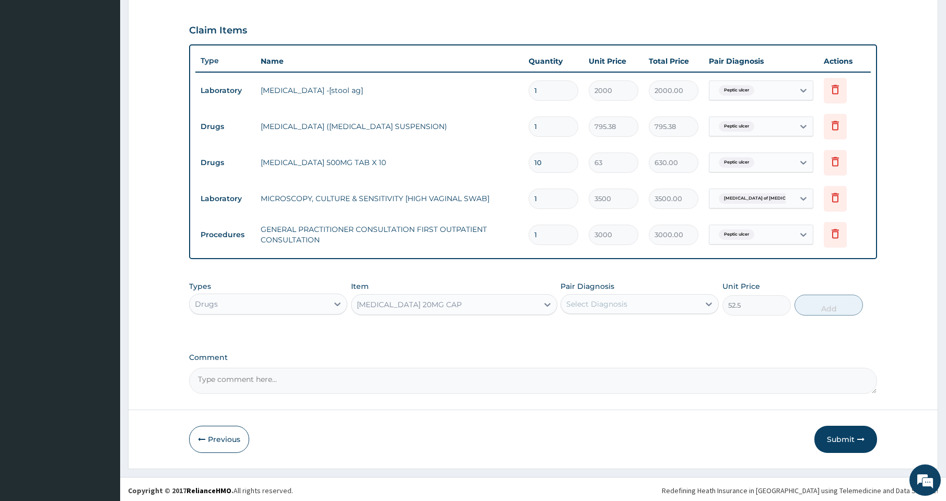
click at [642, 300] on div "Select Diagnosis" at bounding box center [630, 304] width 138 height 17
drag, startPoint x: 634, startPoint y: 330, endPoint x: 666, endPoint y: 328, distance: 31.9
click at [636, 328] on div "Peptic ulcer" at bounding box center [639, 330] width 158 height 21
checkbox input "true"
click at [808, 313] on button "Add" at bounding box center [828, 305] width 69 height 21
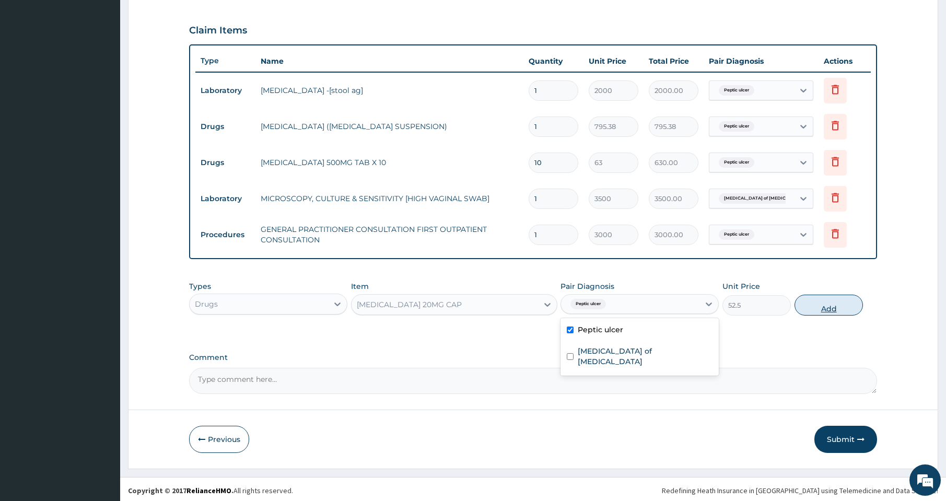
type input "0"
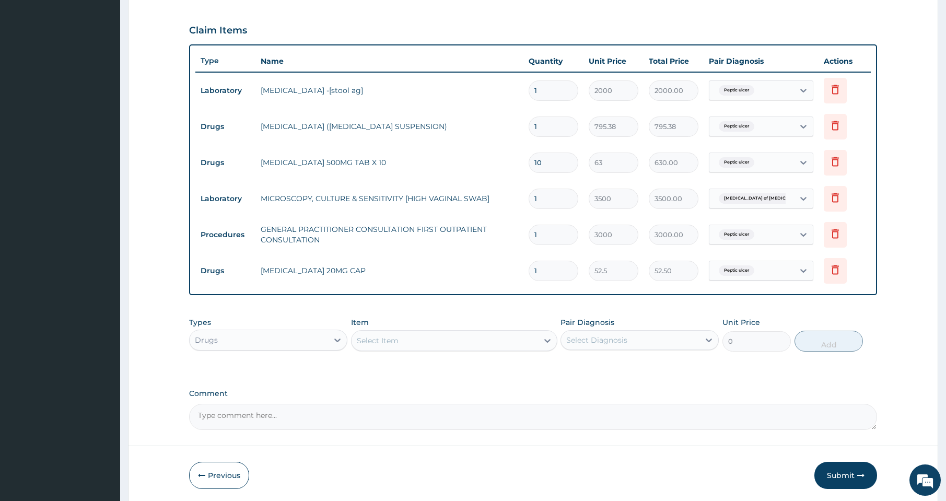
drag, startPoint x: 538, startPoint y: 273, endPoint x: 499, endPoint y: 279, distance: 39.8
click at [499, 279] on tr "Drugs OMEPRAZOLE 20MG CAP 1 52.5 52.50 Peptic ulcer Delete" at bounding box center [532, 271] width 675 height 36
type input "2"
type input "105.00"
type input "28"
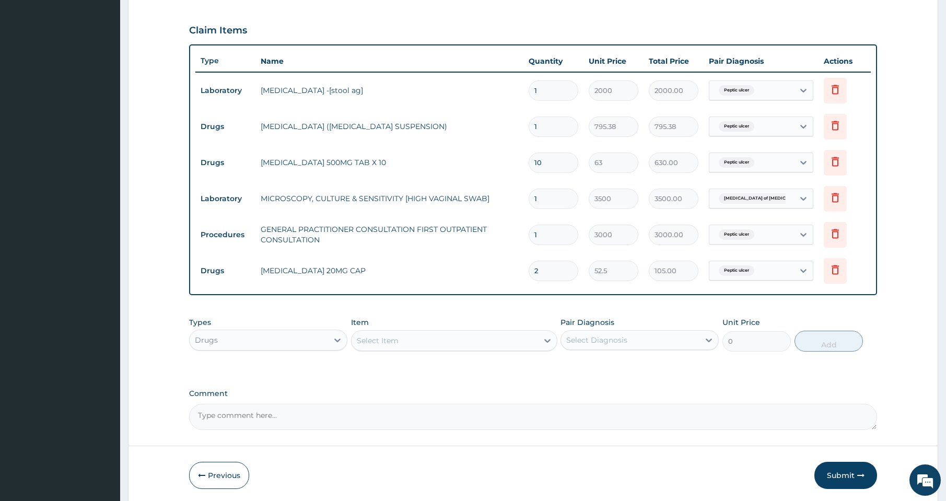
type input "1470.00"
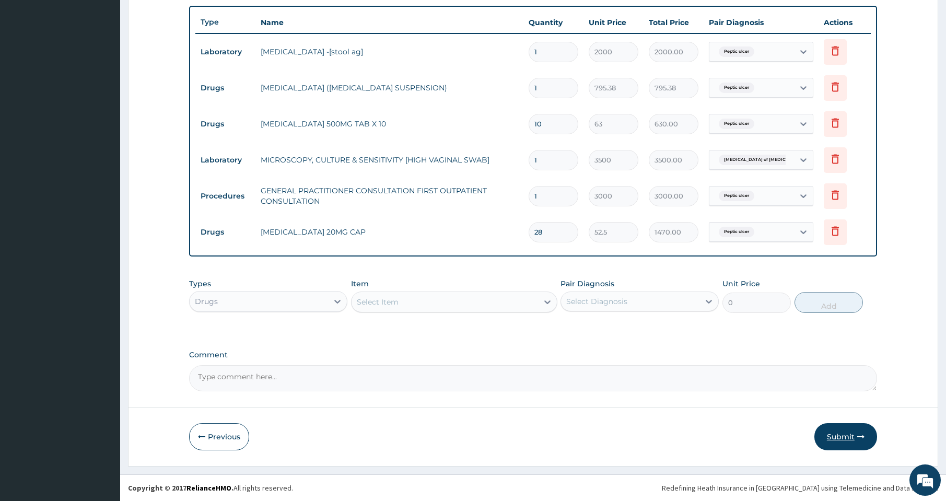
type input "28"
click at [835, 435] on button "Submit" at bounding box center [845, 436] width 63 height 27
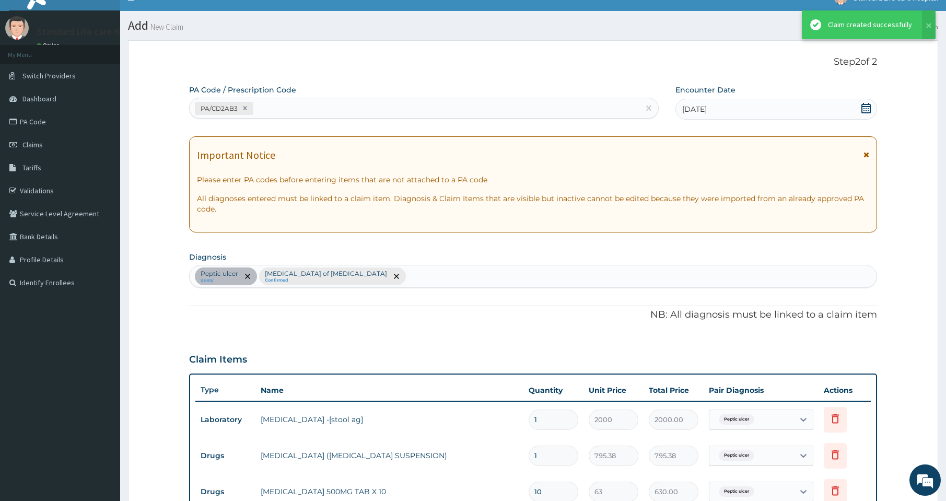
scroll to position [383, 0]
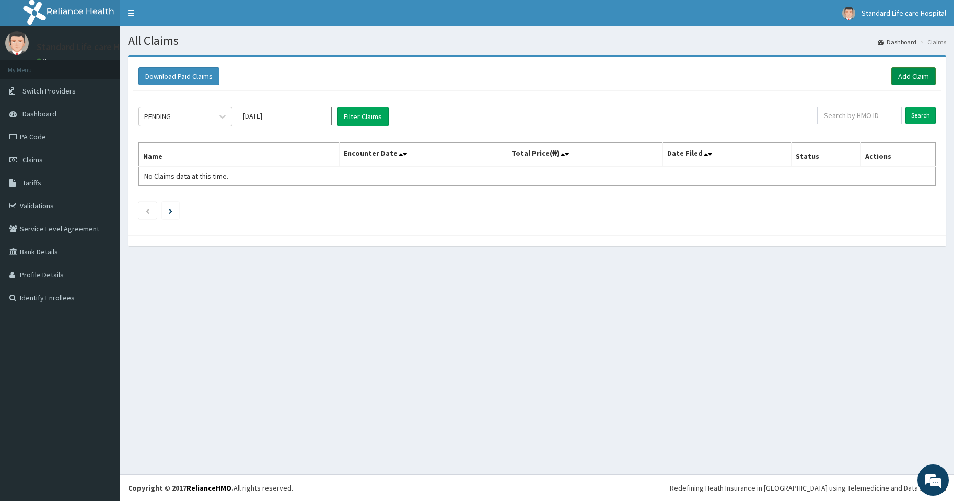
click at [920, 78] on link "Add Claim" at bounding box center [913, 76] width 44 height 18
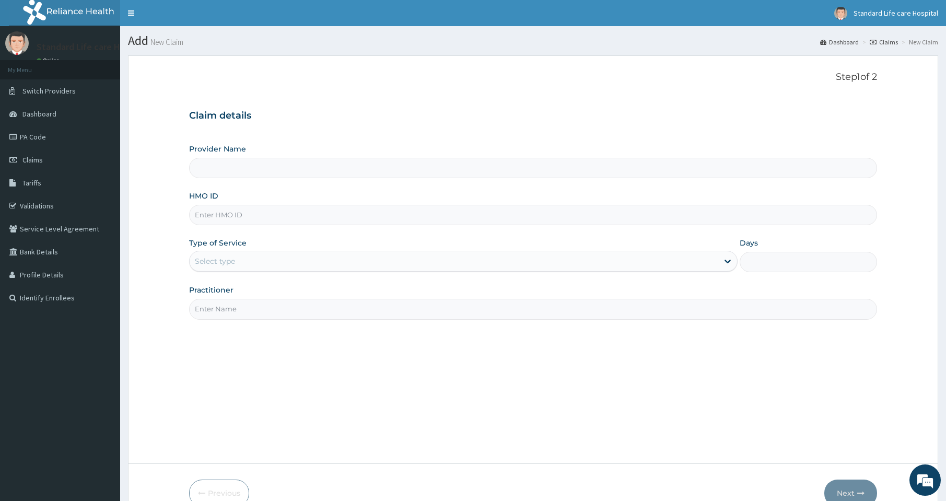
type input "Standard Life Care Hospital"
click at [229, 217] on input "HMO ID" at bounding box center [533, 215] width 688 height 20
type input "AVL/10521/B"
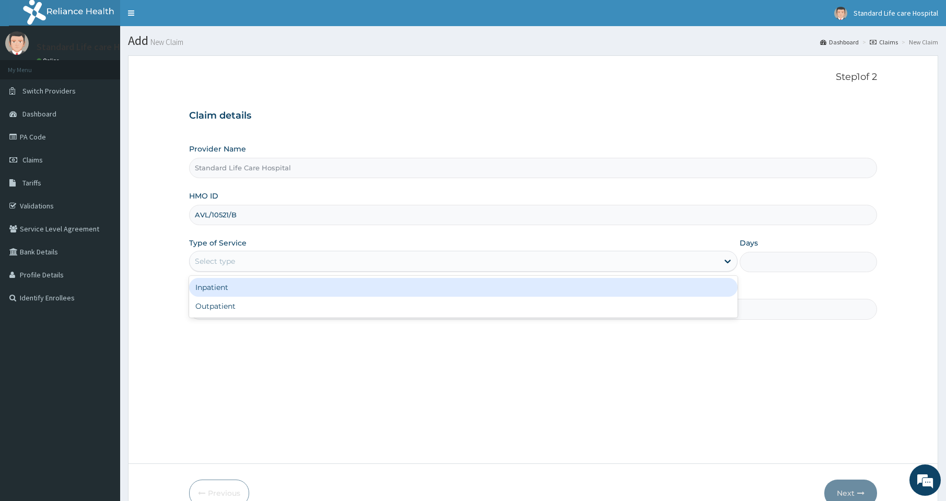
drag, startPoint x: 238, startPoint y: 259, endPoint x: 222, endPoint y: 300, distance: 44.6
click at [237, 261] on div "Select type" at bounding box center [454, 261] width 529 height 17
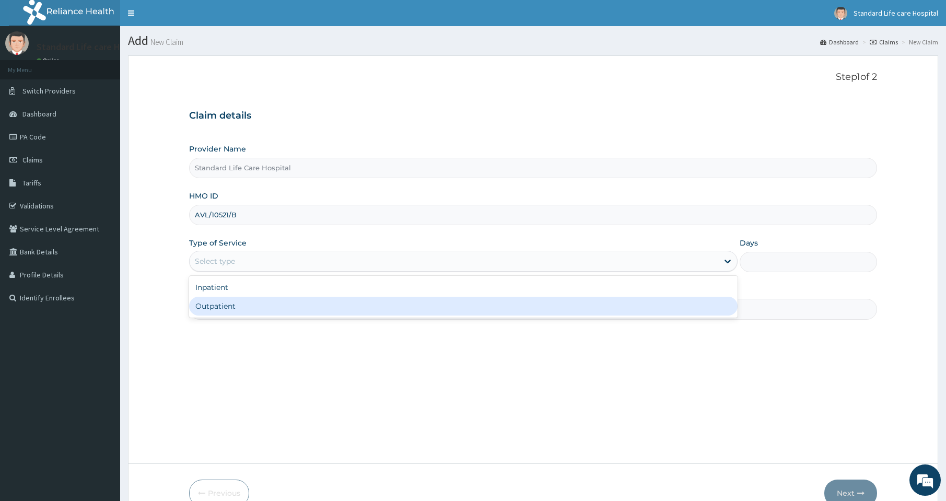
click at [225, 311] on div "Outpatient" at bounding box center [463, 306] width 548 height 19
type input "1"
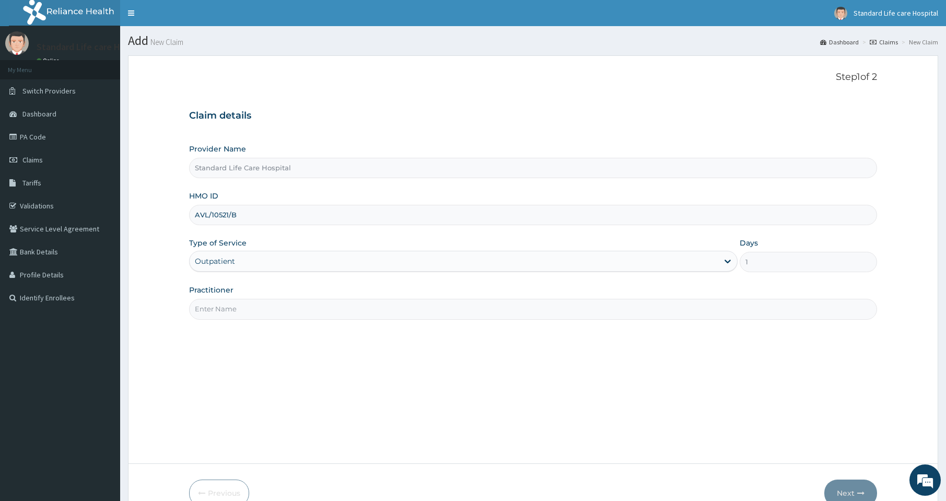
click at [255, 314] on input "Practitioner" at bounding box center [533, 309] width 688 height 20
type input "dr ko"
click at [845, 494] on button "Next" at bounding box center [850, 492] width 53 height 27
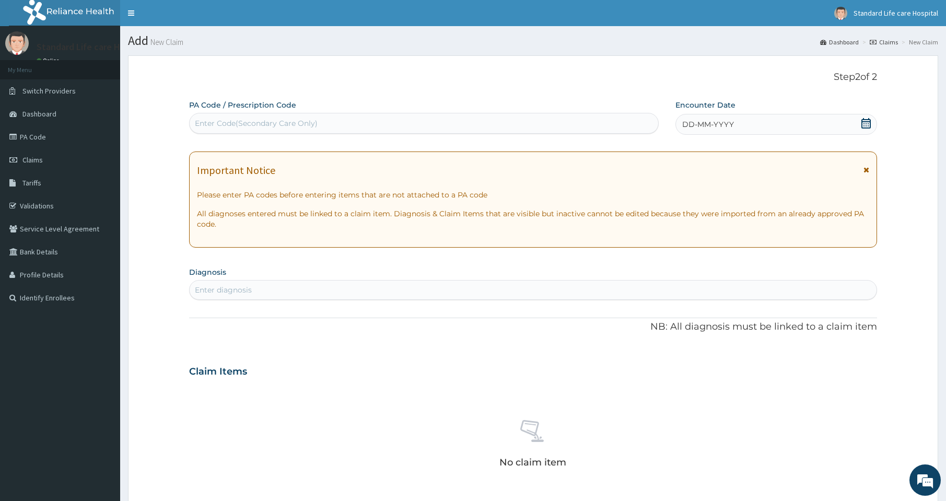
click at [358, 122] on div "Enter Code(Secondary Care Only)" at bounding box center [424, 123] width 468 height 17
paste input "PA/C1E7A2"
type input "PA/C1E7A2"
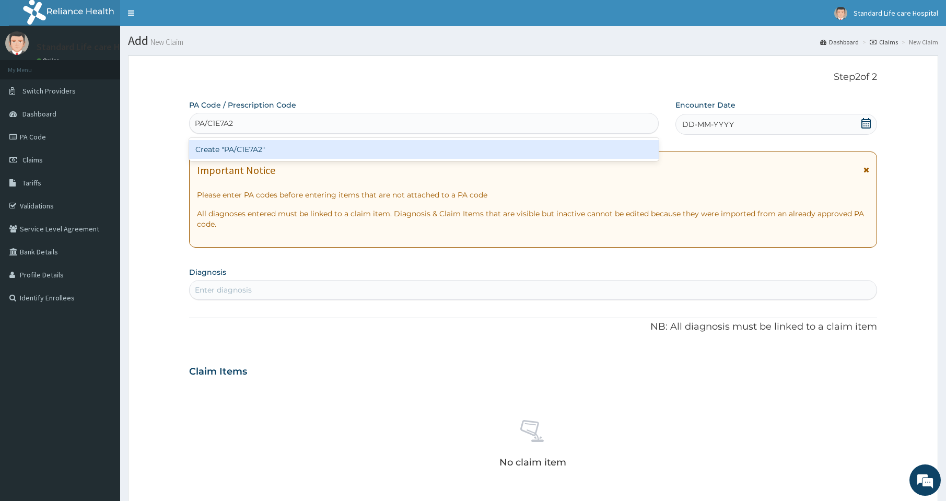
click at [340, 156] on div "Create "PA/C1E7A2"" at bounding box center [424, 149] width 470 height 19
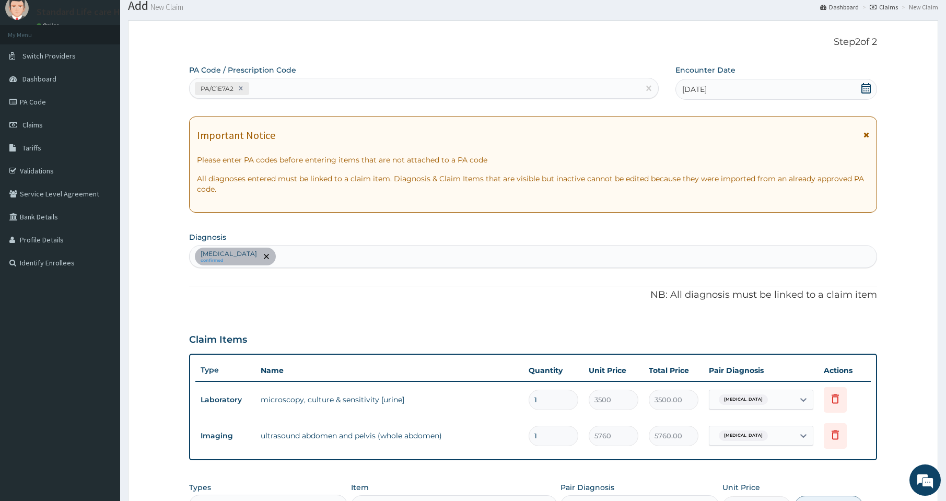
scroll to position [17, 0]
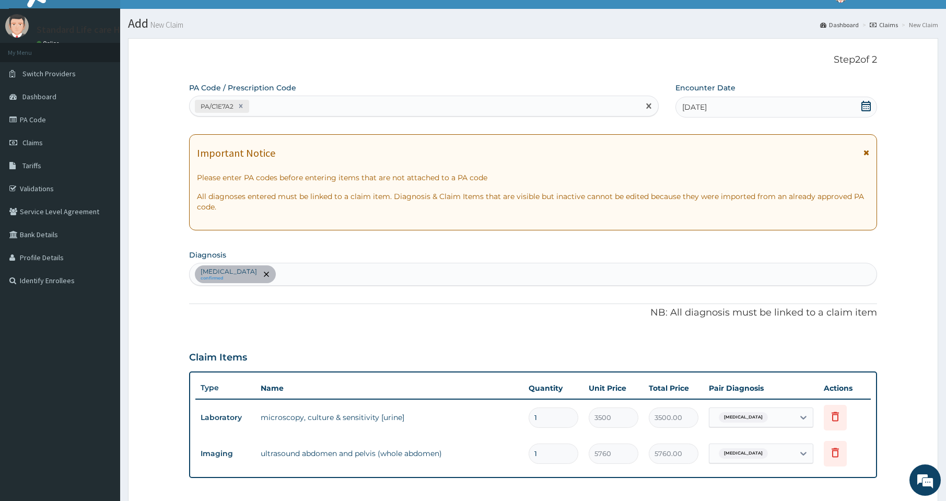
click at [285, 106] on div "PA/C1E7A2" at bounding box center [415, 106] width 450 height 17
paste input "PA/50B597"
type input "PA/50B597"
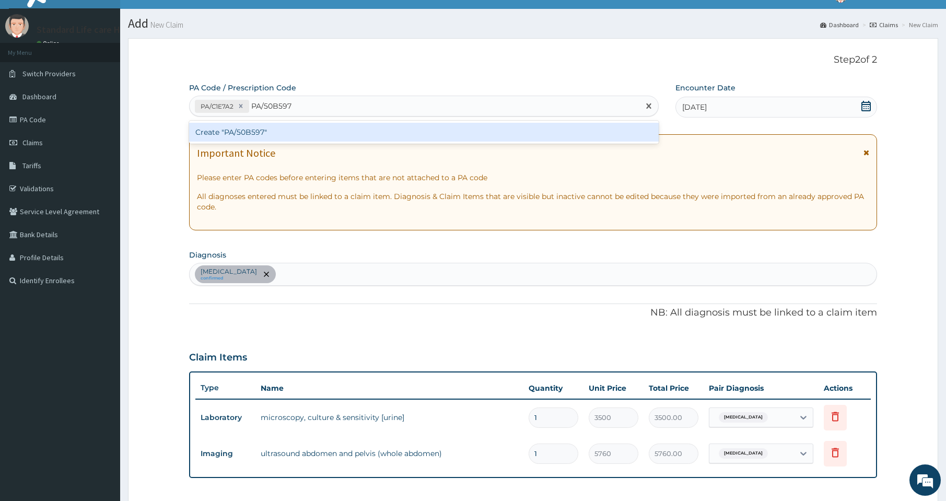
click at [275, 135] on div "Create "PA/50B597"" at bounding box center [424, 132] width 470 height 19
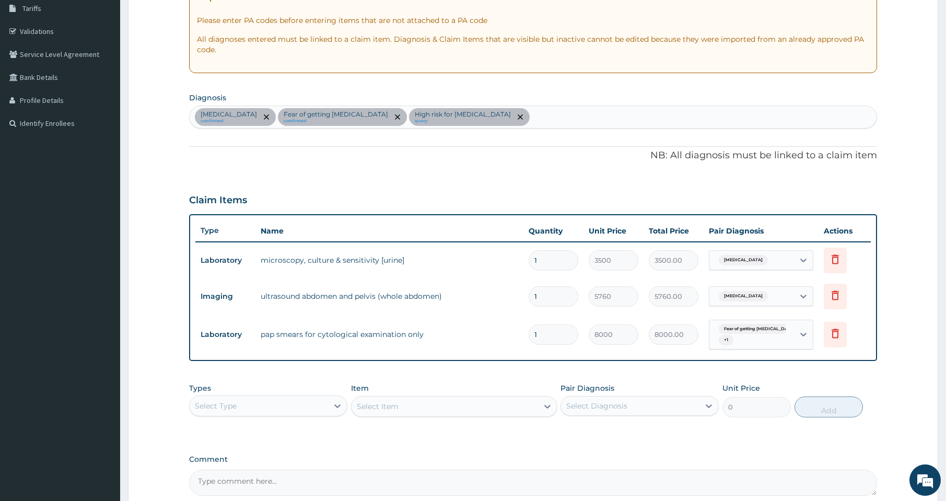
scroll to position [193, 0]
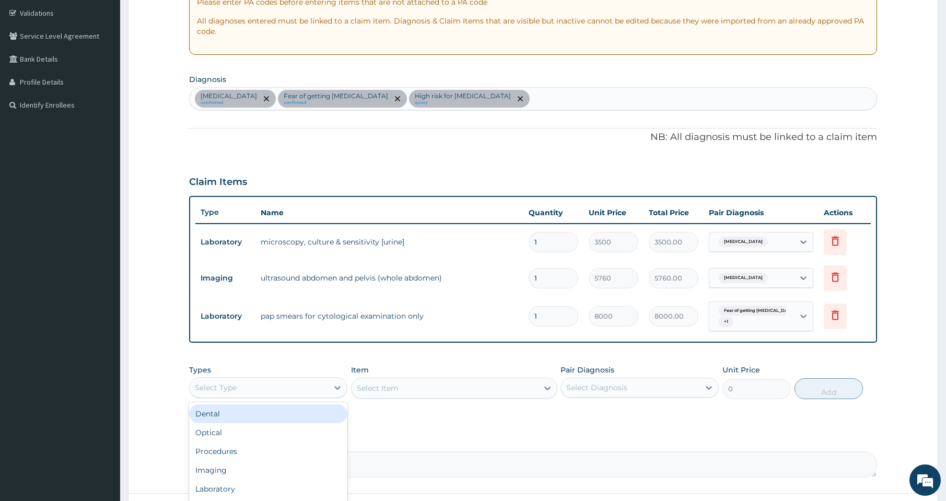
click at [296, 387] on div "Select Type" at bounding box center [259, 387] width 138 height 17
click at [544, 165] on div "PA Code / Prescription Code PA/C1E7A2 PA/50B597 Encounter Date 14-09-2025 Impor…" at bounding box center [533, 192] width 688 height 570
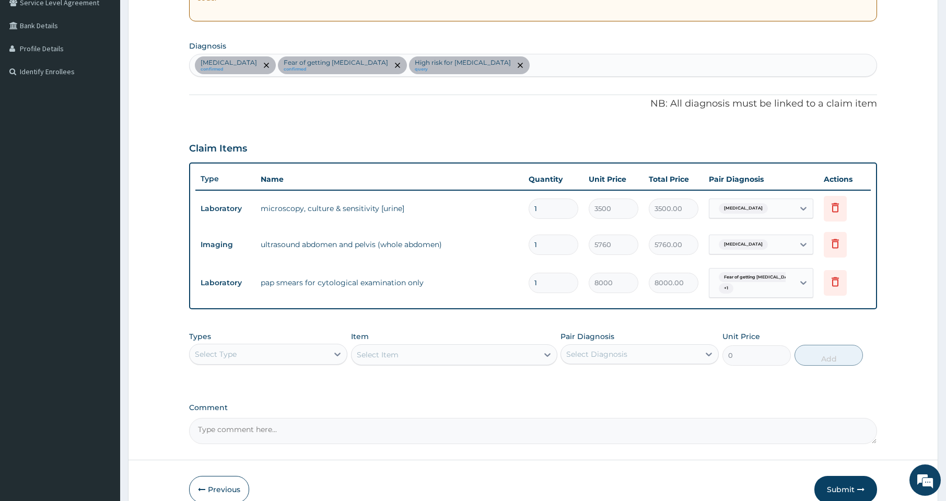
scroll to position [279, 0]
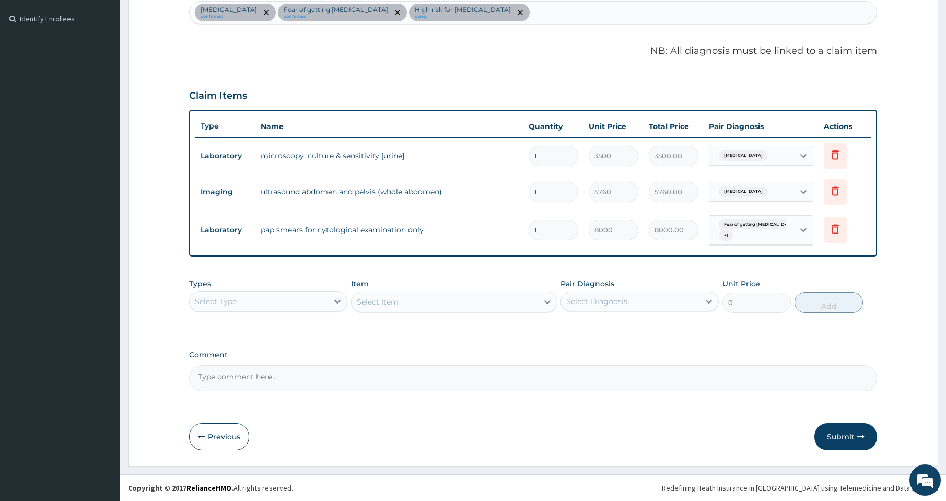
click at [842, 442] on button "Submit" at bounding box center [845, 436] width 63 height 27
